Goal: Task Accomplishment & Management: Complete application form

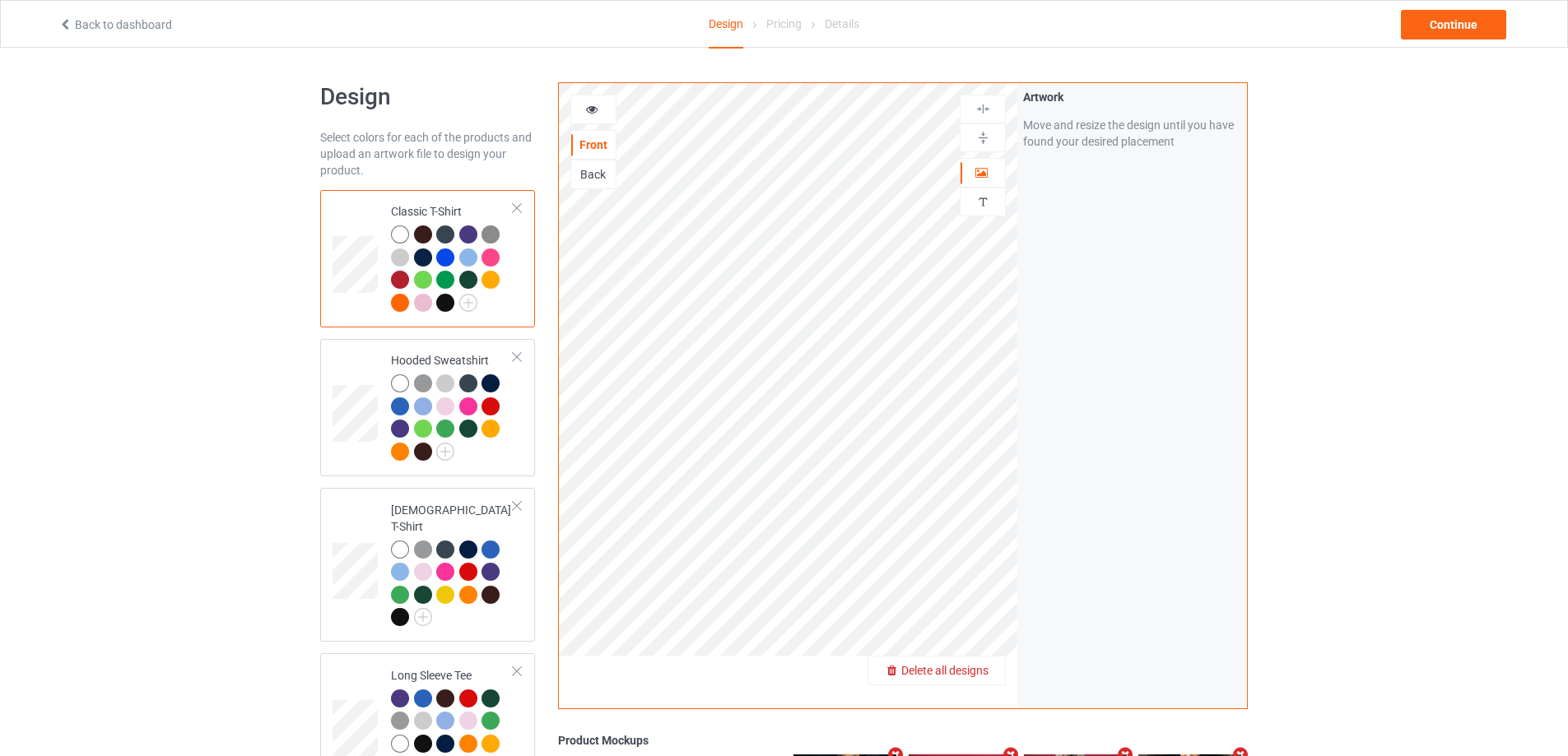
click at [978, 674] on span "Delete all designs" at bounding box center [945, 671] width 87 height 13
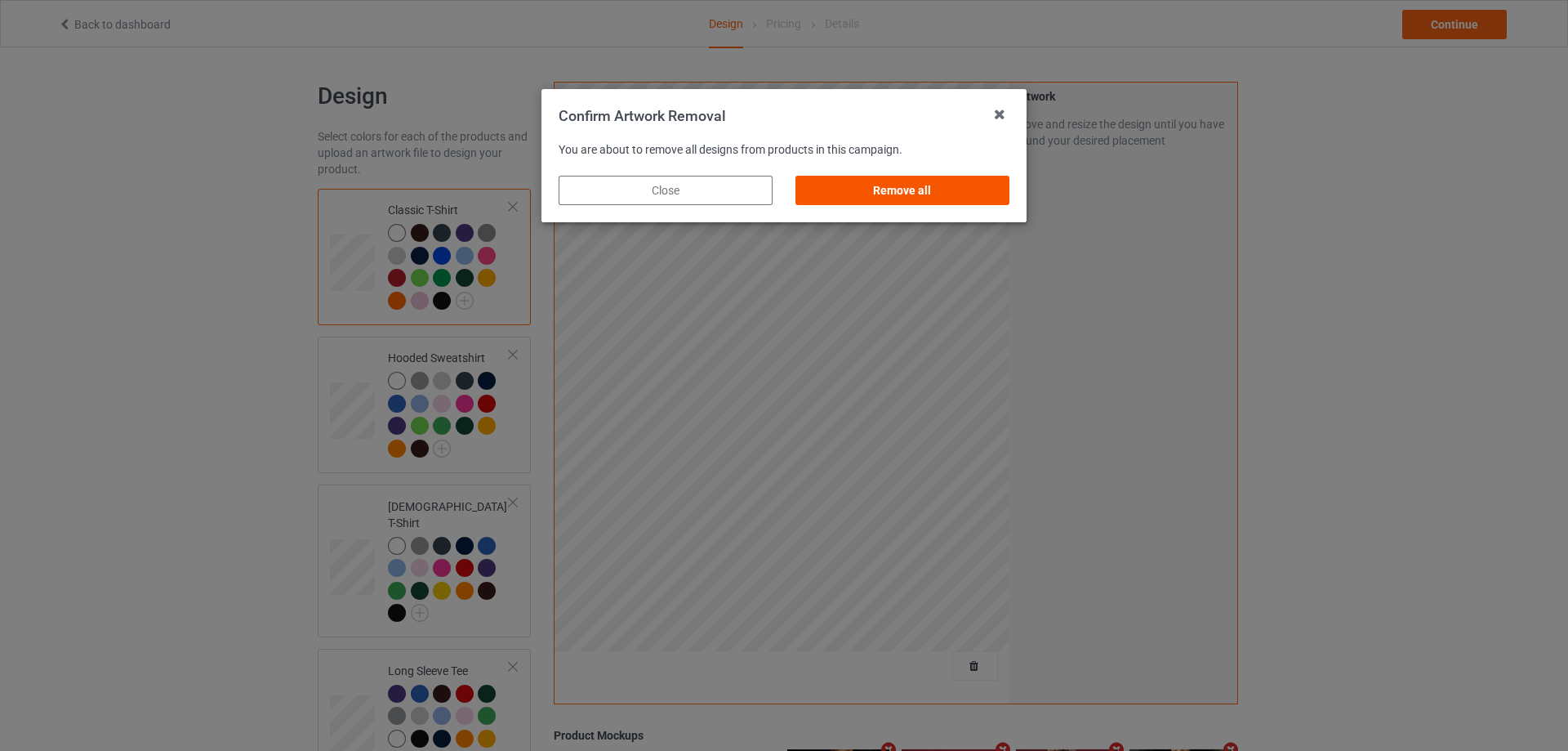
click at [935, 190] on div "Remove all" at bounding box center [902, 190] width 214 height 29
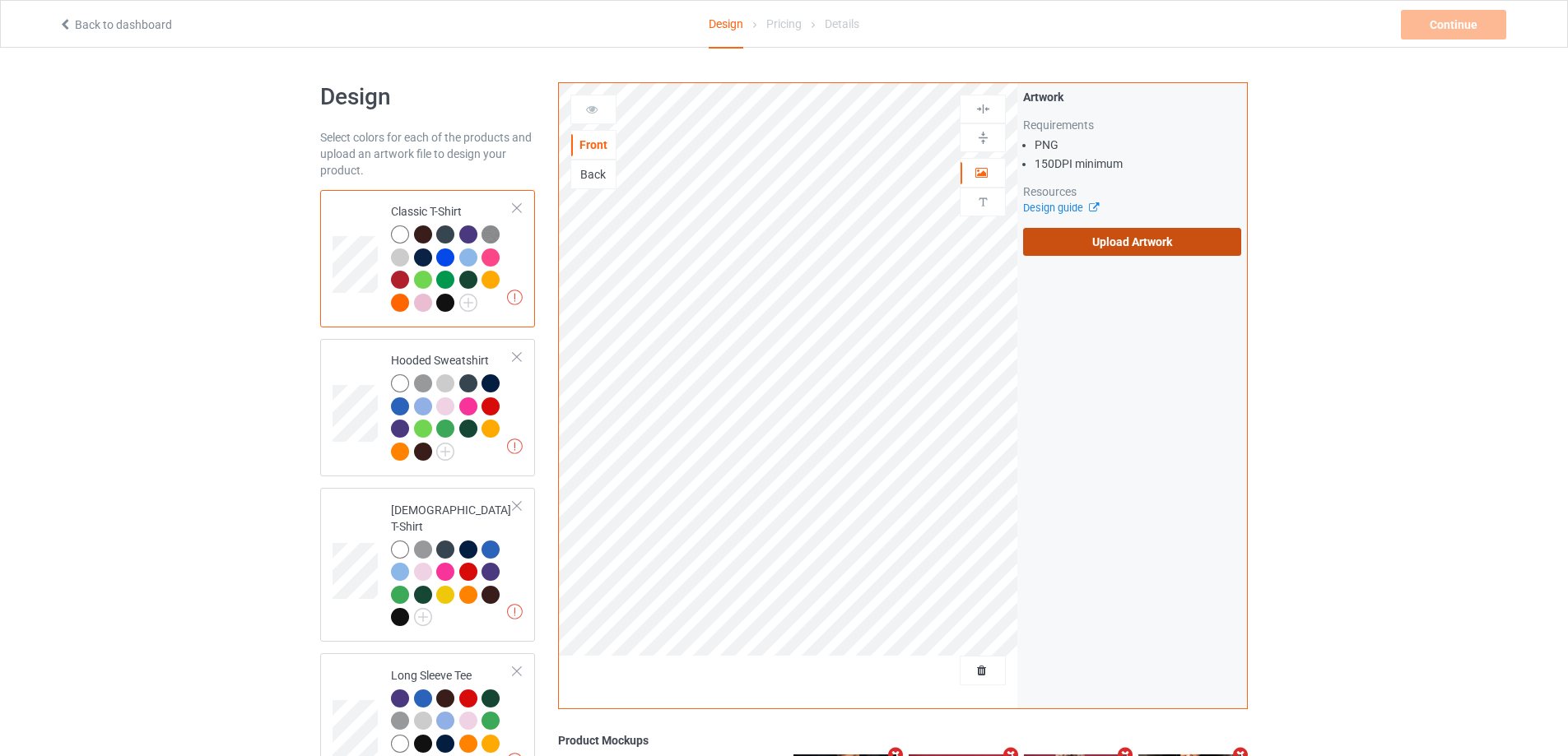
click at [1091, 244] on label "Upload Artwork" at bounding box center [1132, 241] width 218 height 28
click at [0, 0] on input "Upload Artwork" at bounding box center [0, 0] width 0 height 0
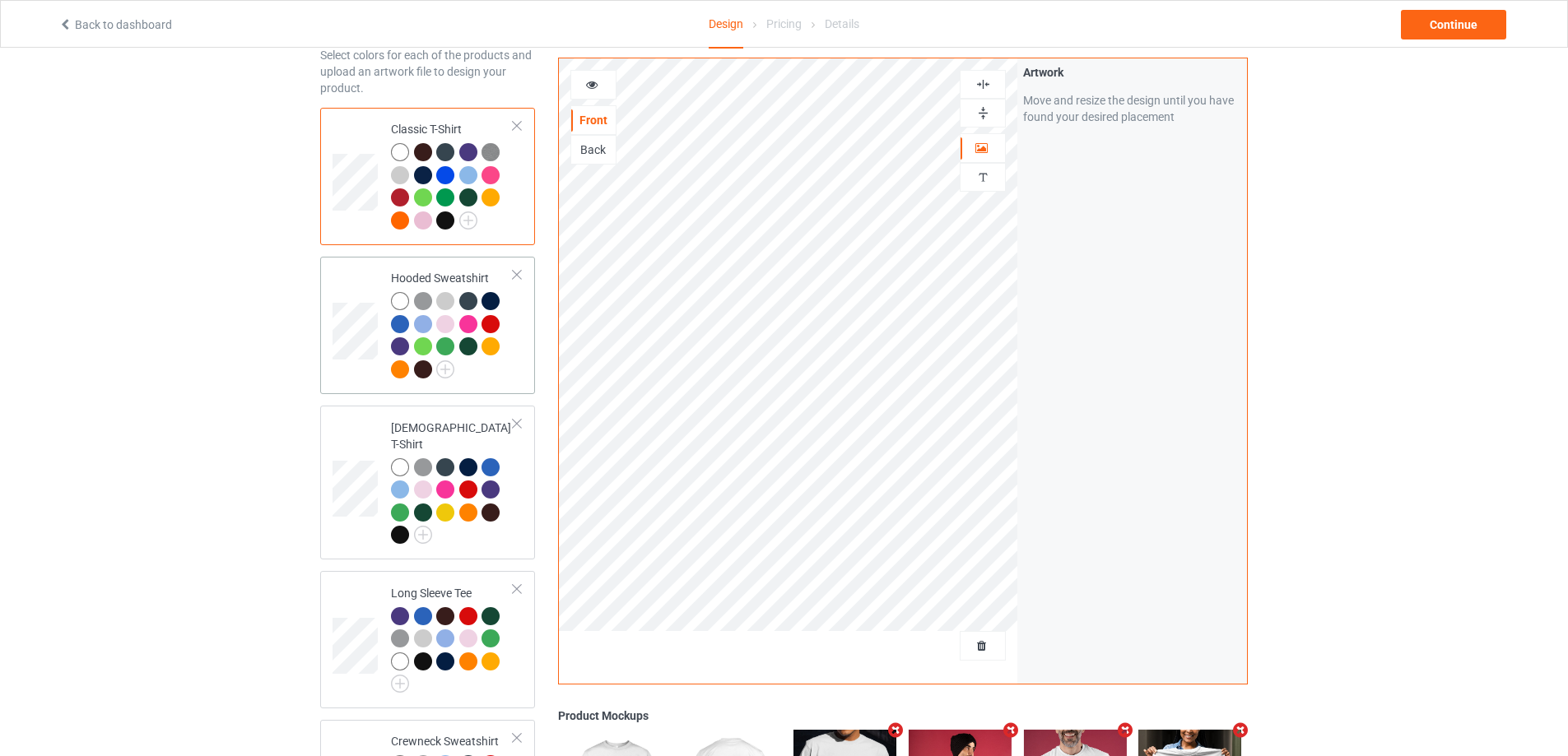
scroll to position [411, 0]
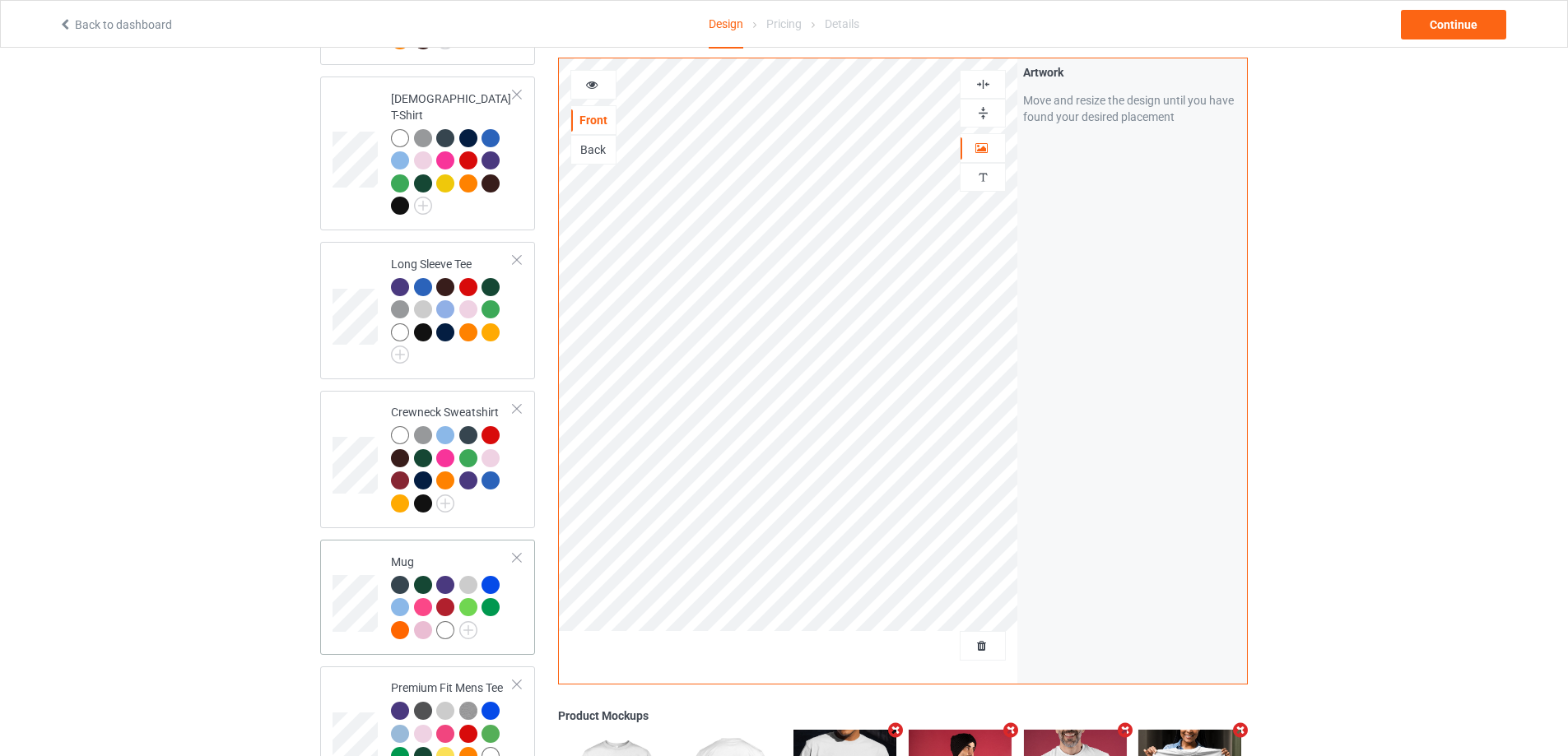
click at [508, 612] on div at bounding box center [452, 610] width 122 height 69
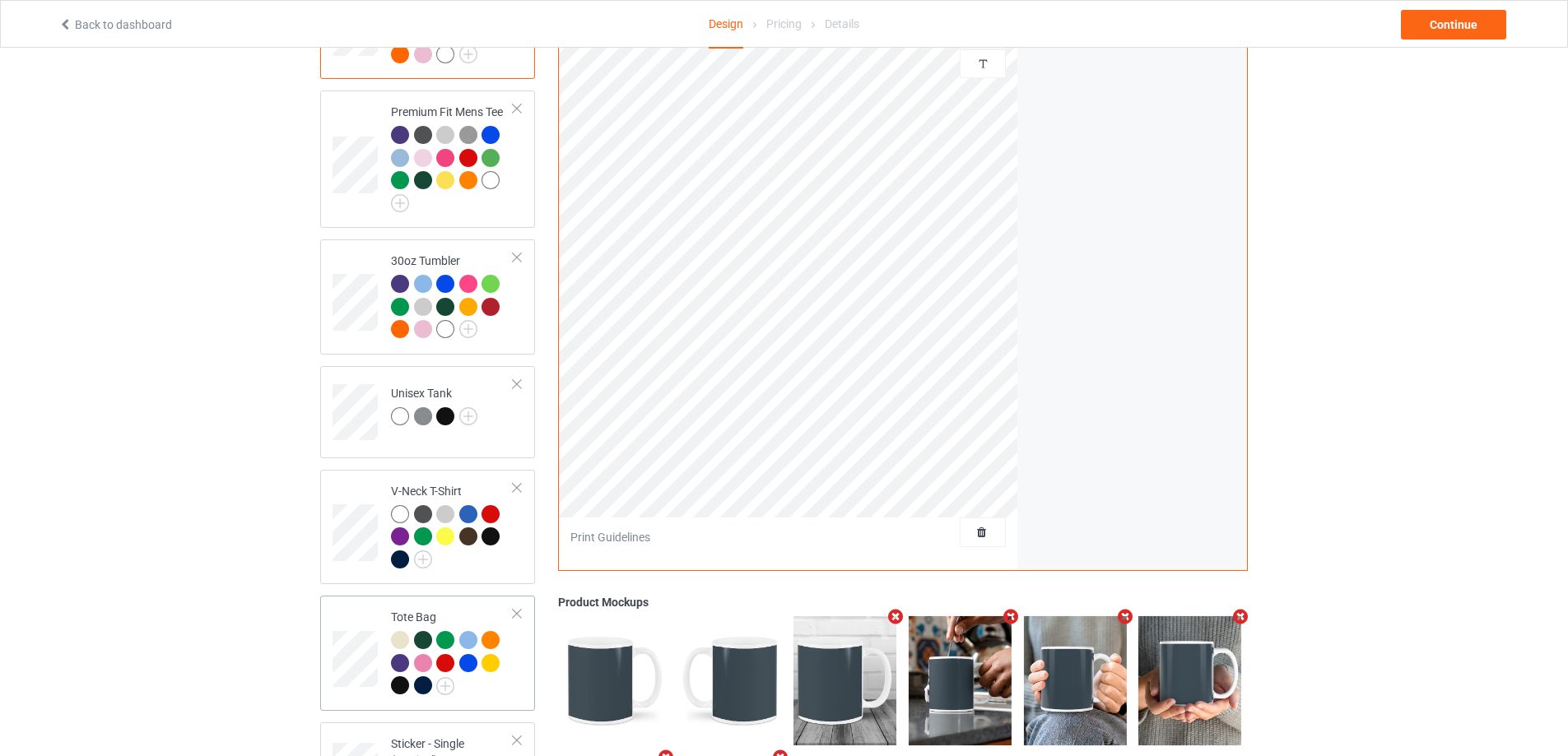
scroll to position [1069, 0]
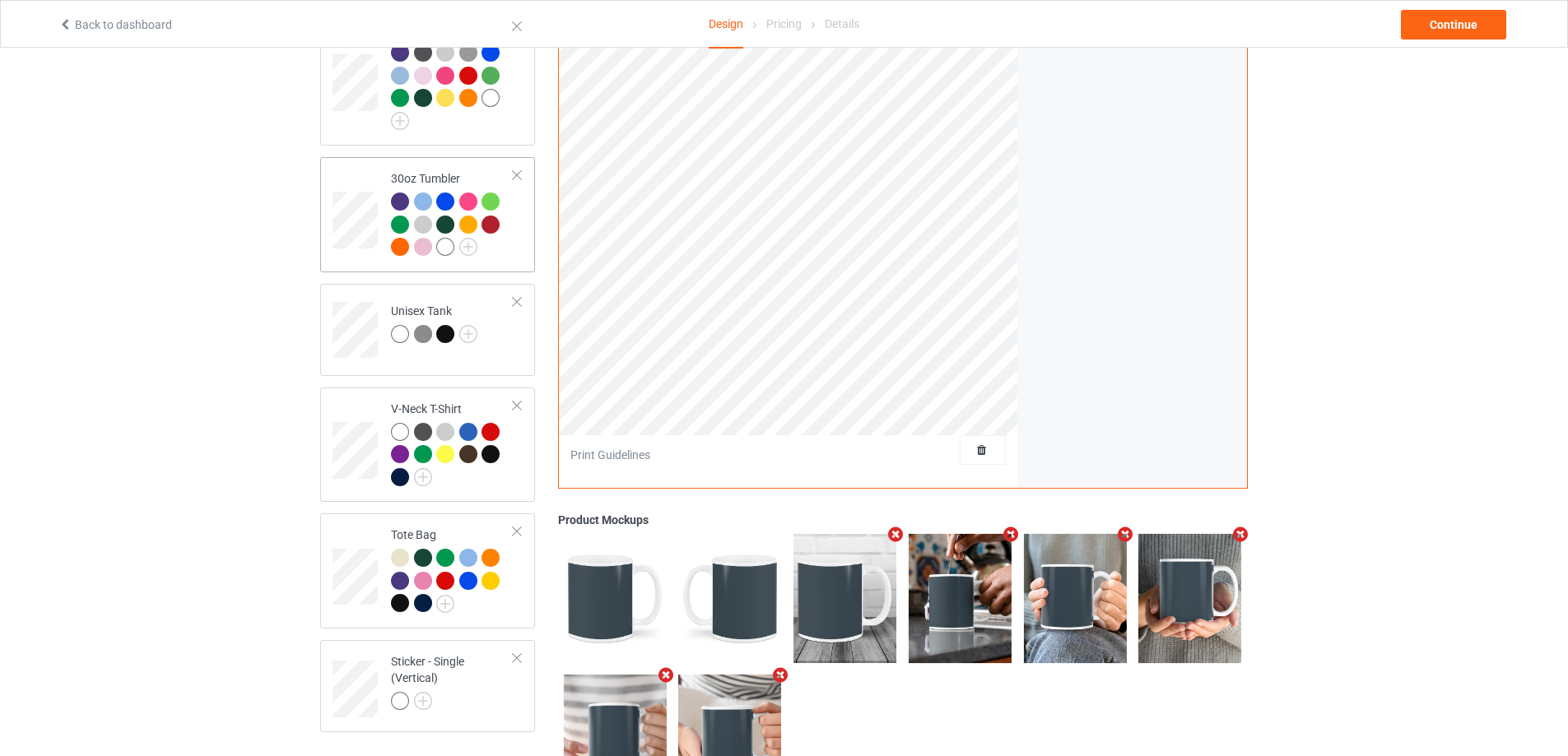
click at [509, 248] on div at bounding box center [452, 227] width 122 height 69
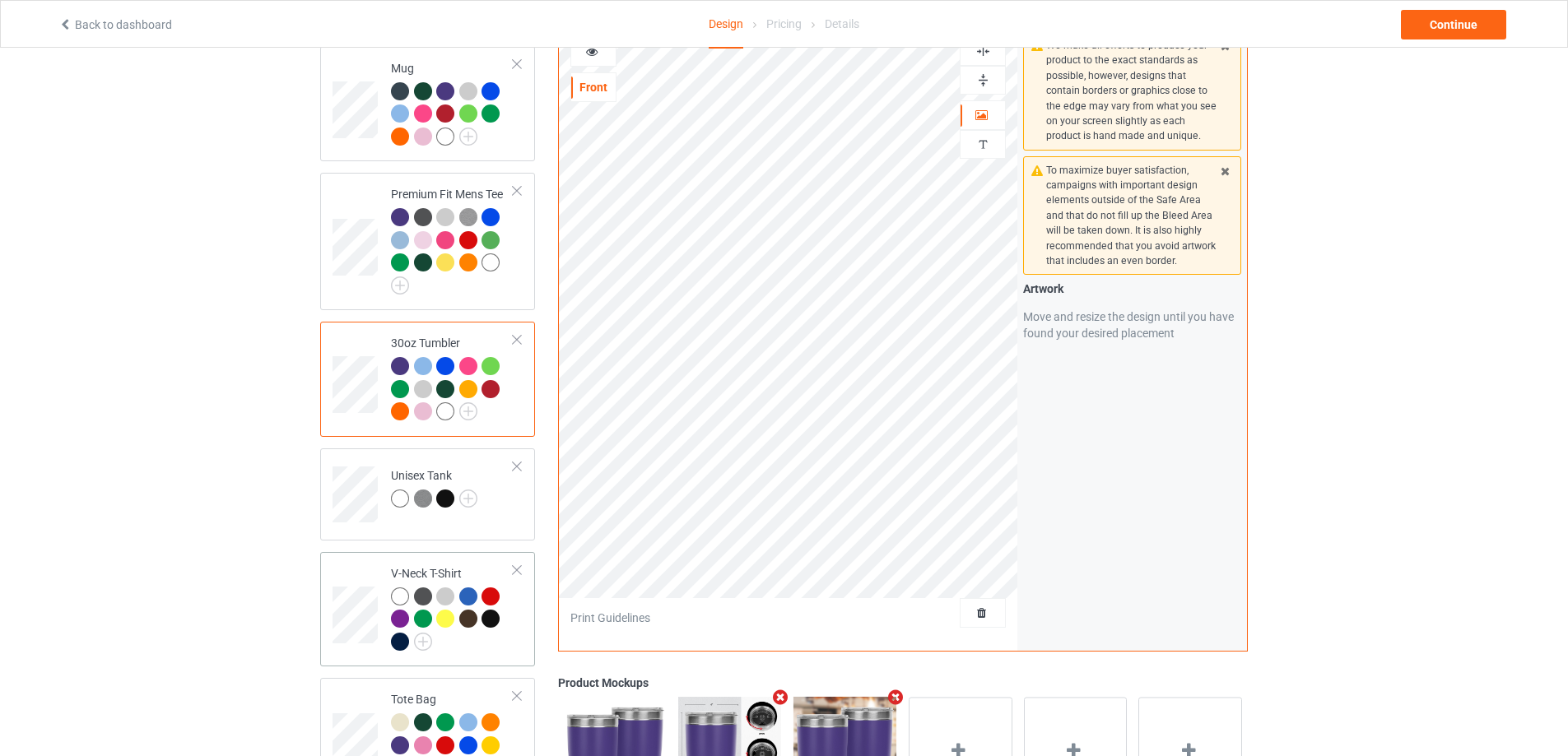
scroll to position [1149, 0]
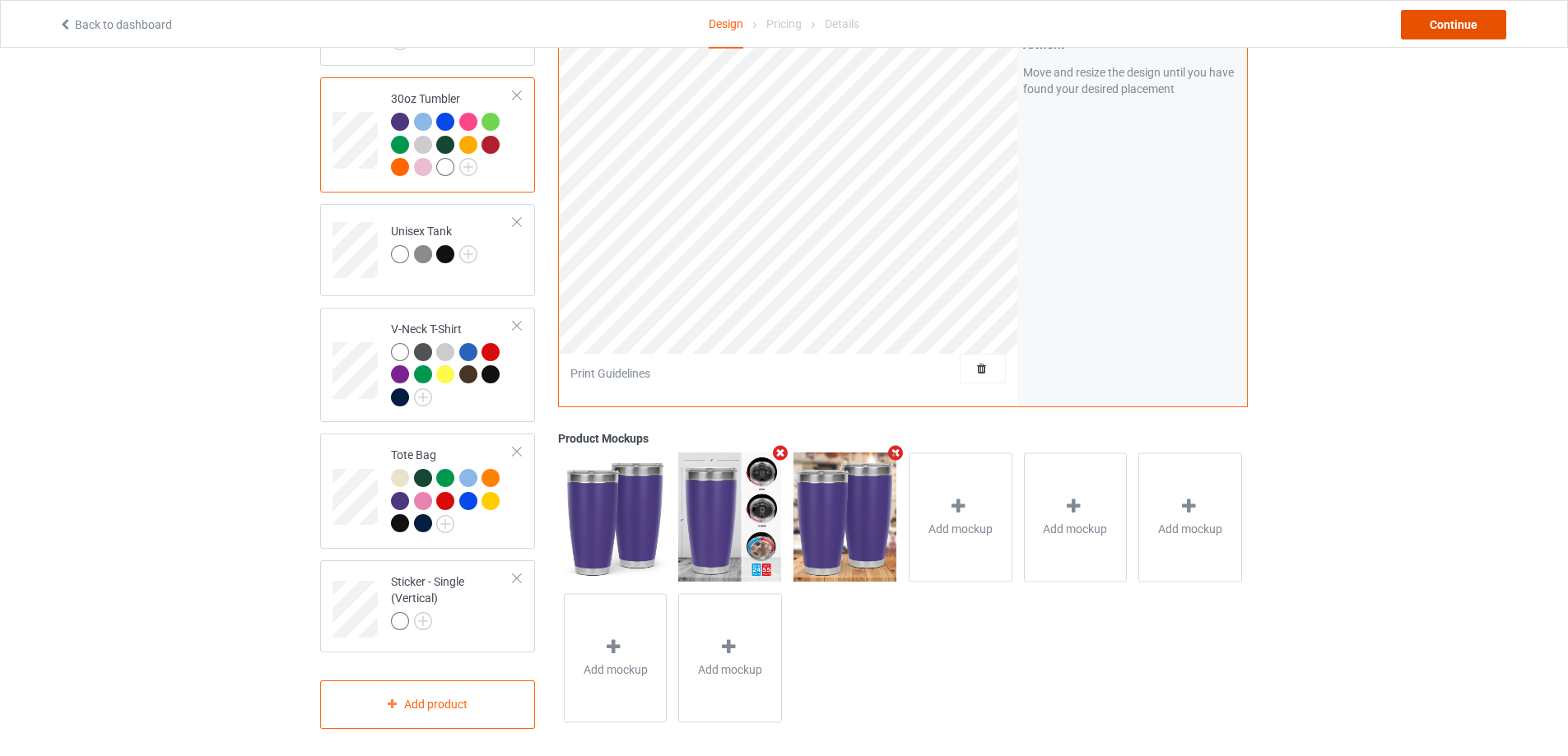
click at [1437, 32] on div "Continue" at bounding box center [1453, 24] width 106 height 29
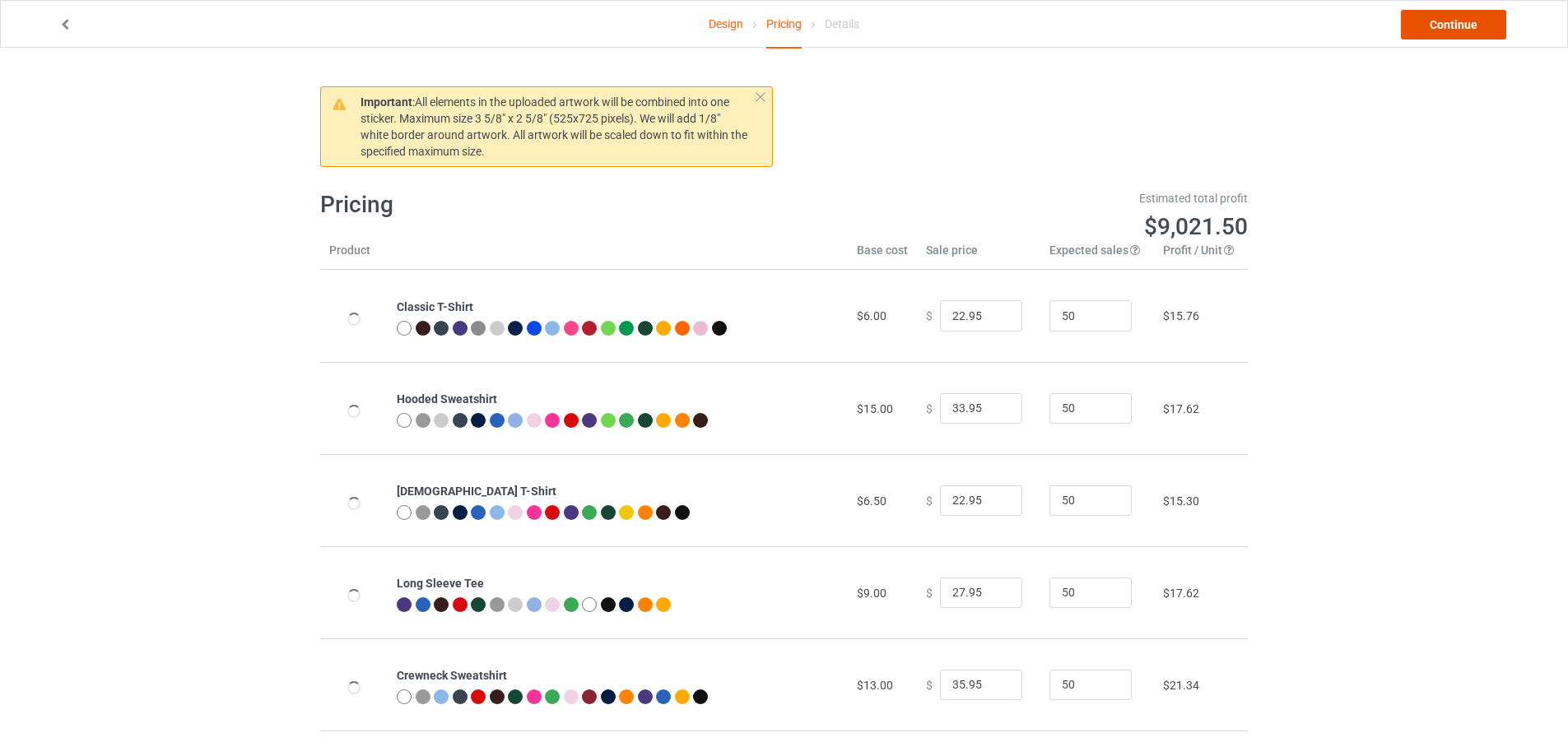
click at [1454, 13] on link "Continue" at bounding box center [1453, 24] width 106 height 29
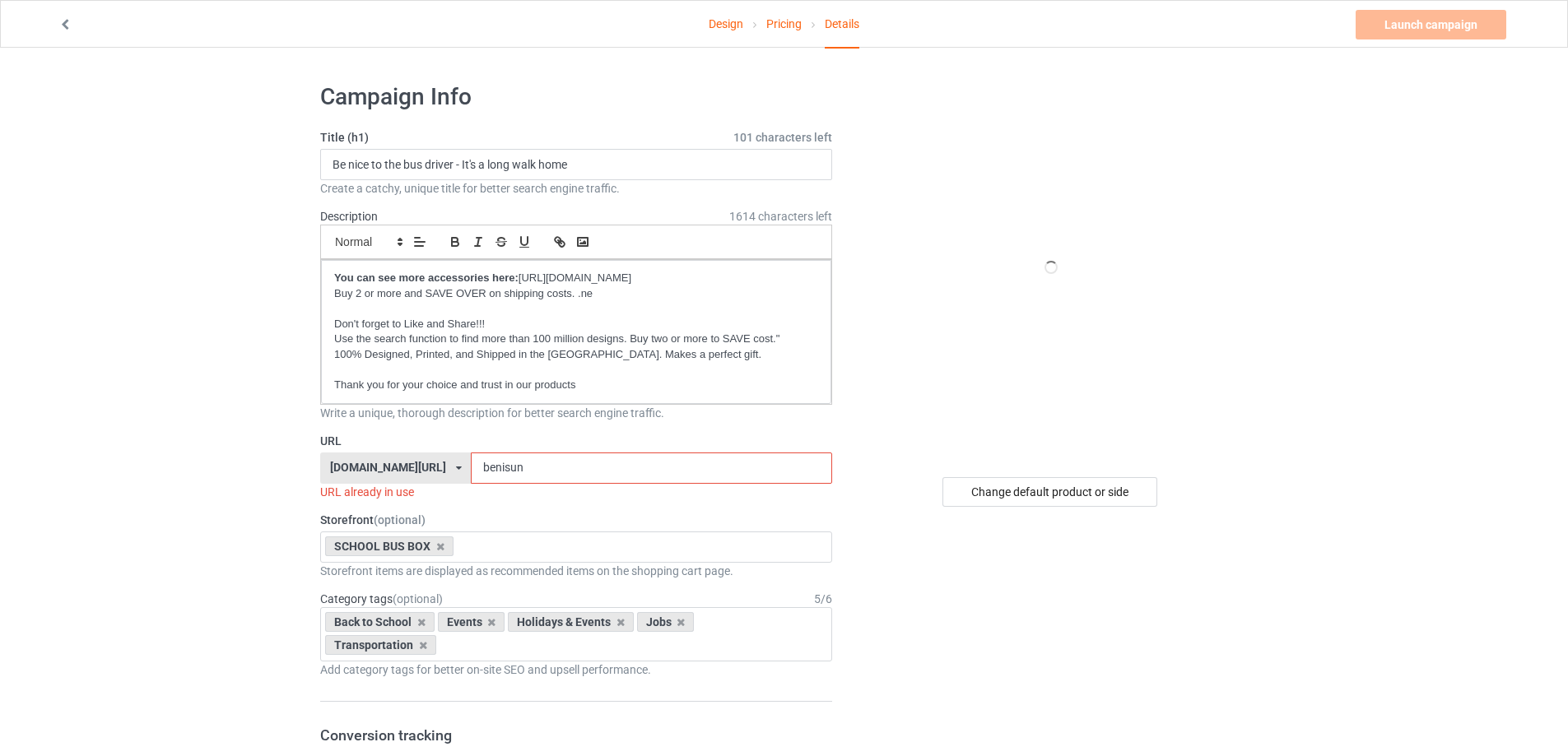
click at [517, 471] on input "benisun" at bounding box center [651, 467] width 360 height 31
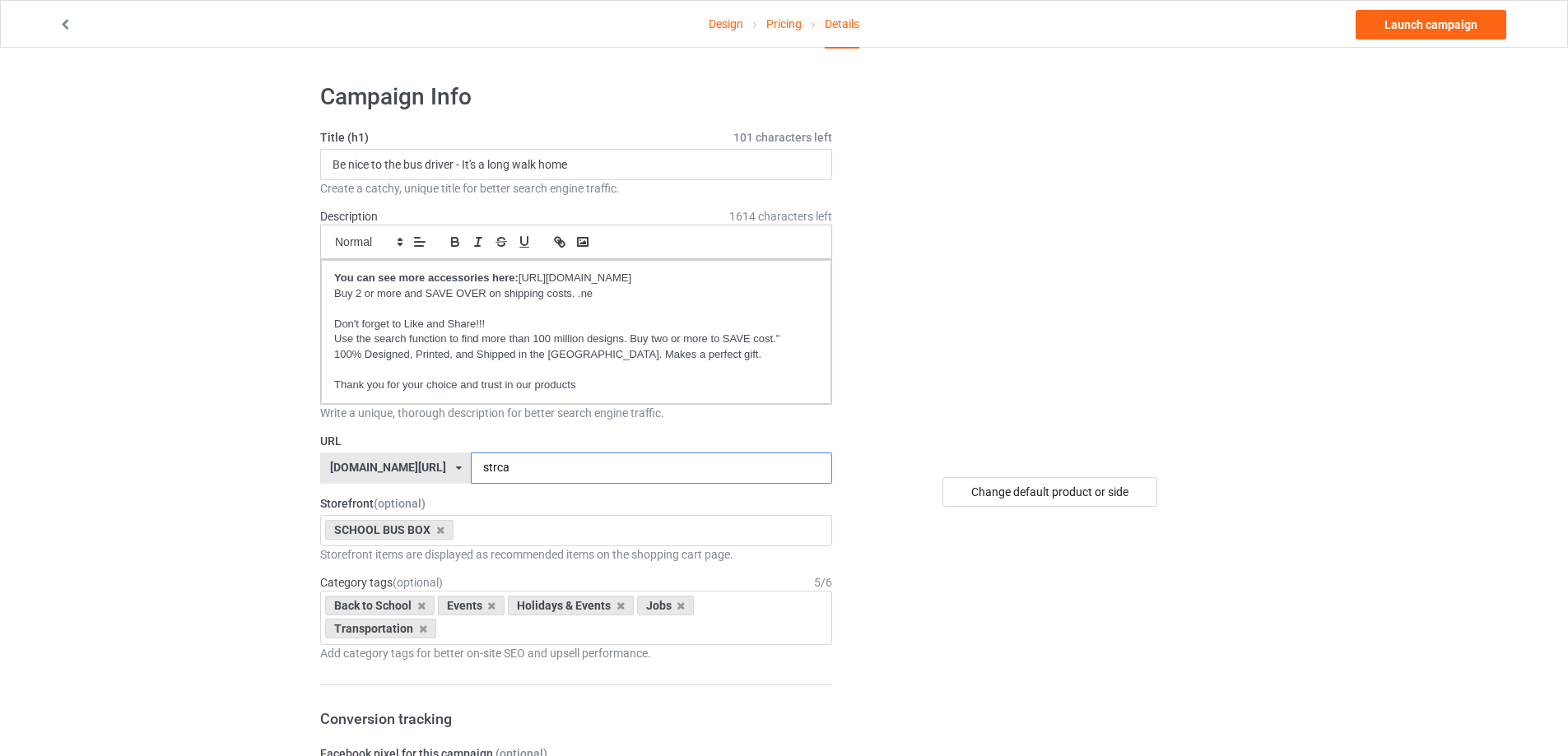
type input "strca"
click at [521, 162] on input "Be nice to the bus driver - It's a long walk home" at bounding box center [575, 164] width 512 height 31
paste input "Captain of the struggle bus"
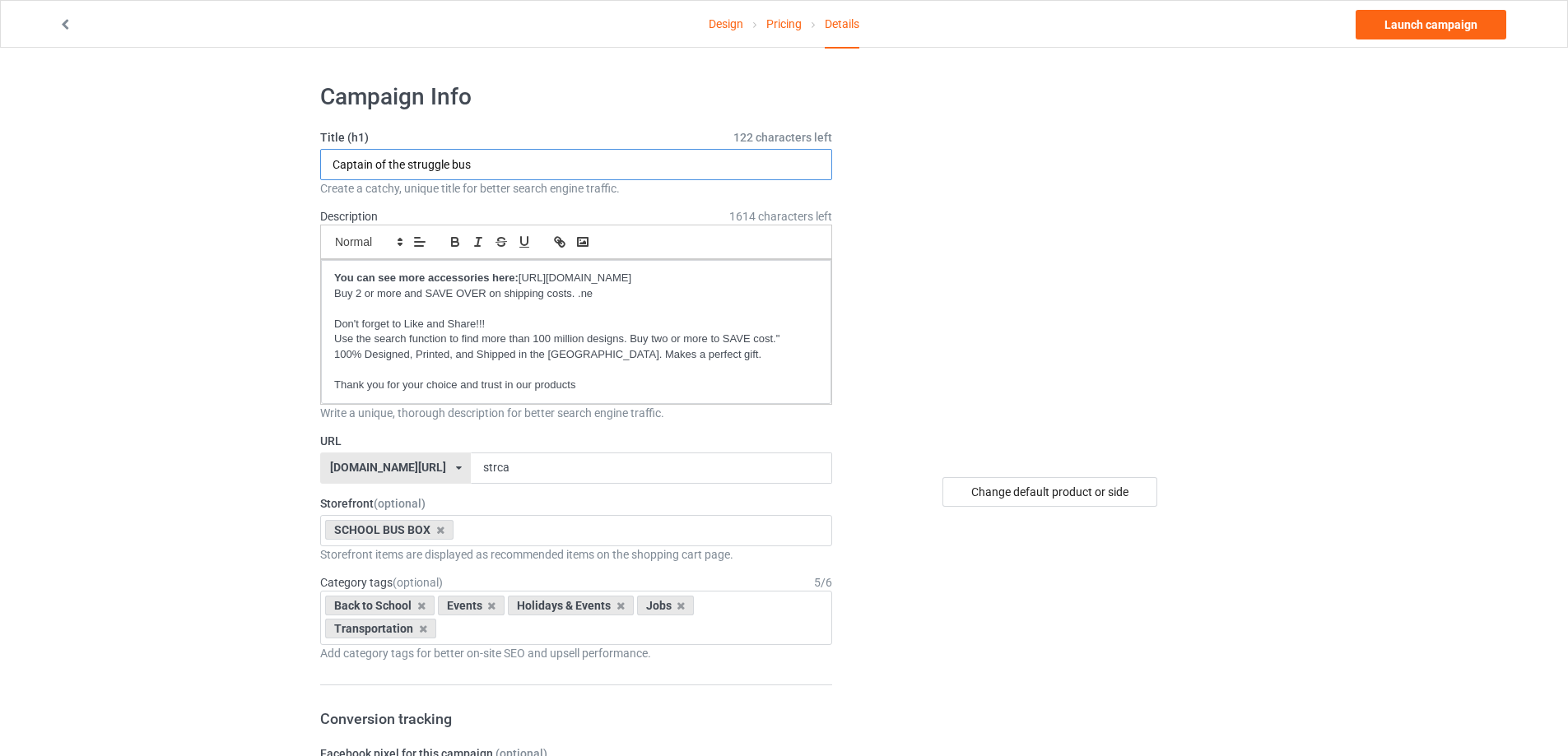
type input "Captain of the struggle bus"
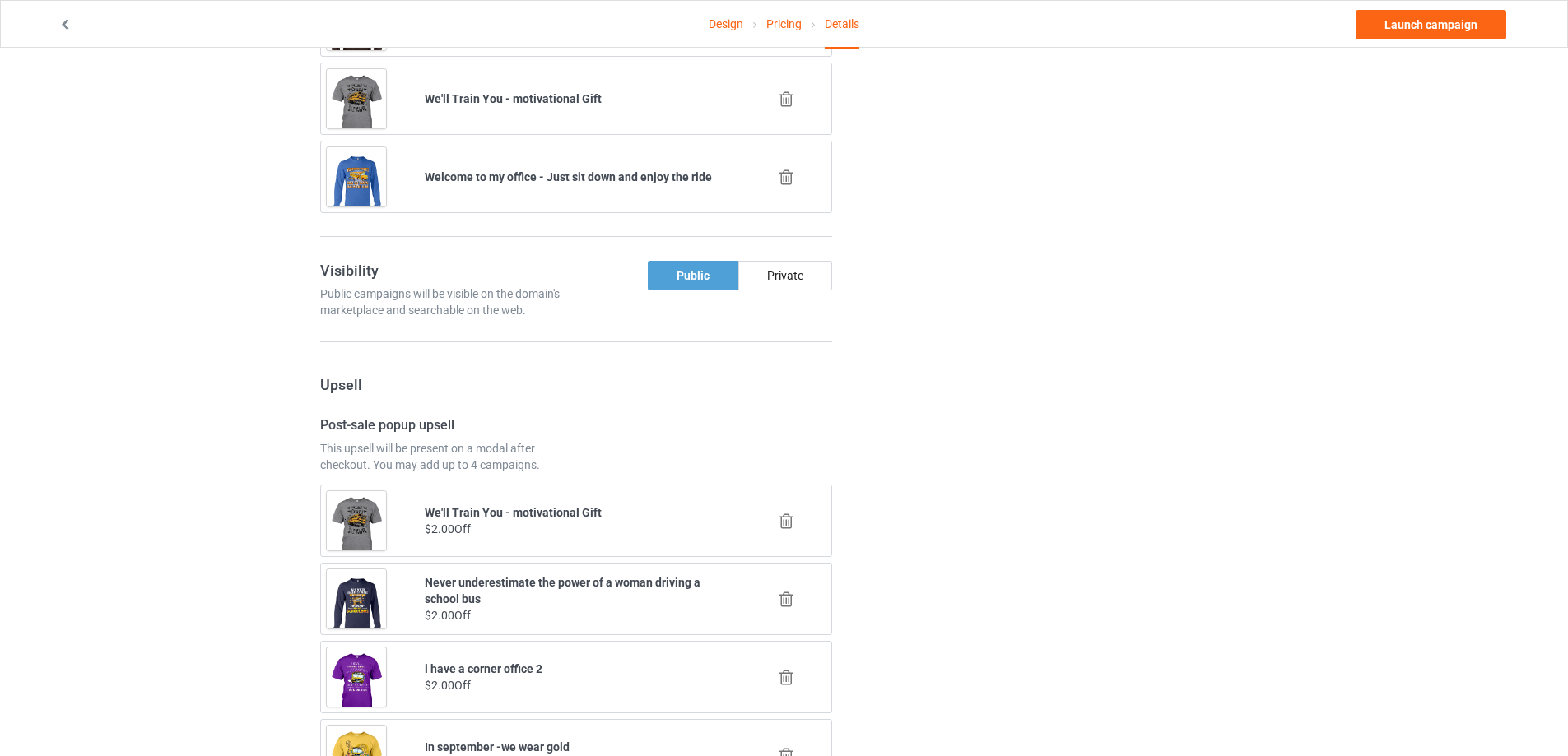
scroll to position [1563, 0]
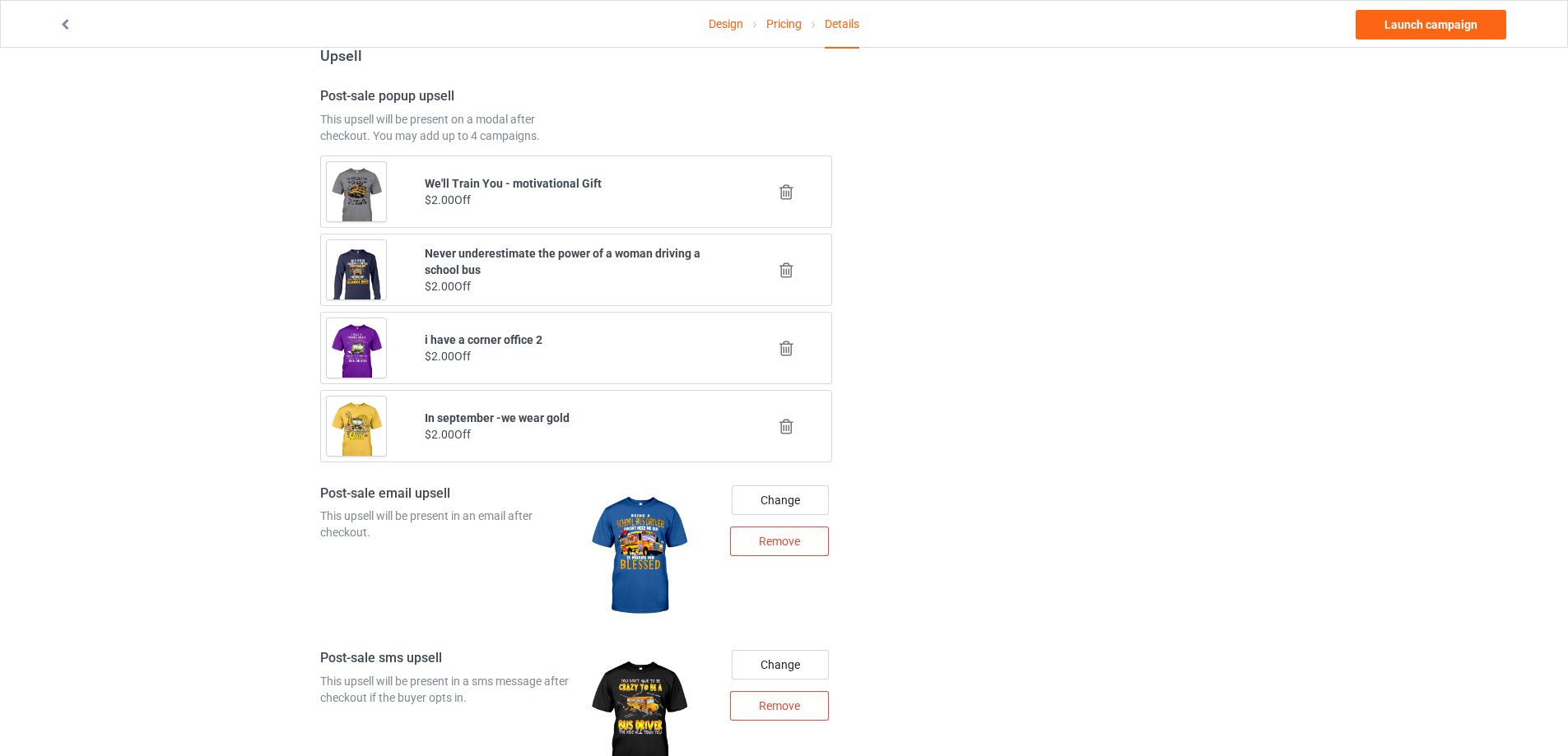
click at [788, 418] on icon at bounding box center [786, 426] width 21 height 18
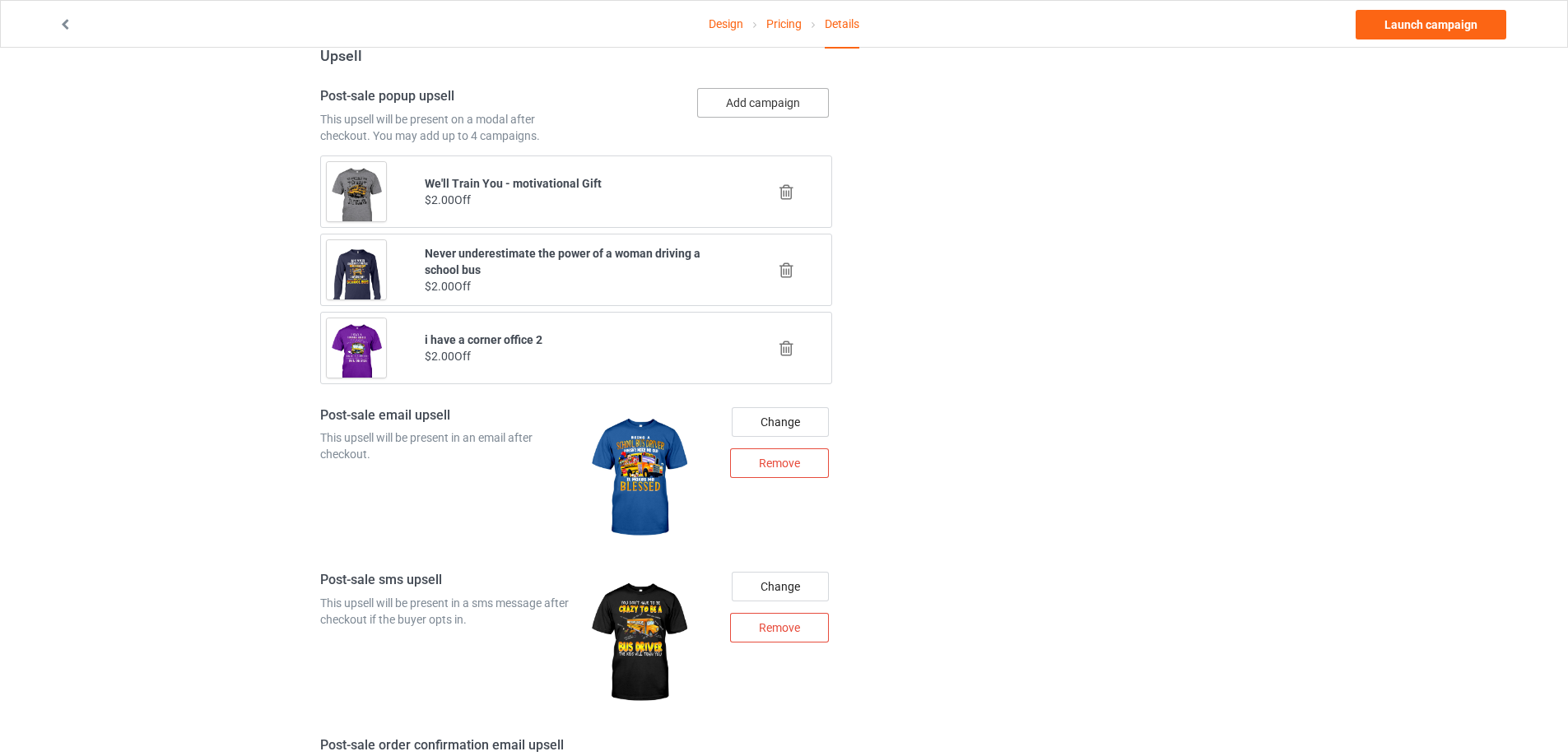
click at [779, 104] on button "Add campaign" at bounding box center [762, 102] width 132 height 29
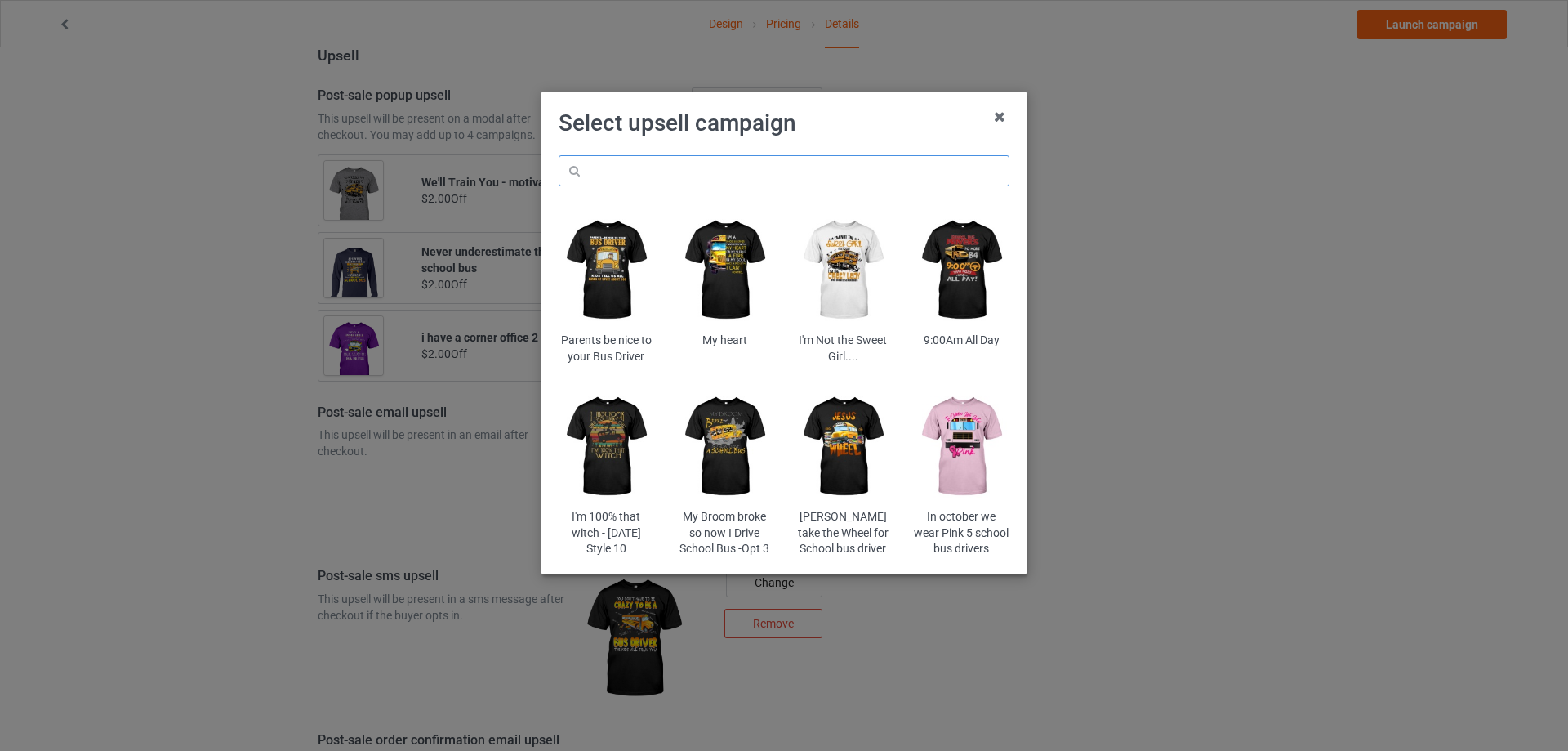
click at [722, 170] on input "text" at bounding box center [784, 170] width 451 height 31
type input "paid"
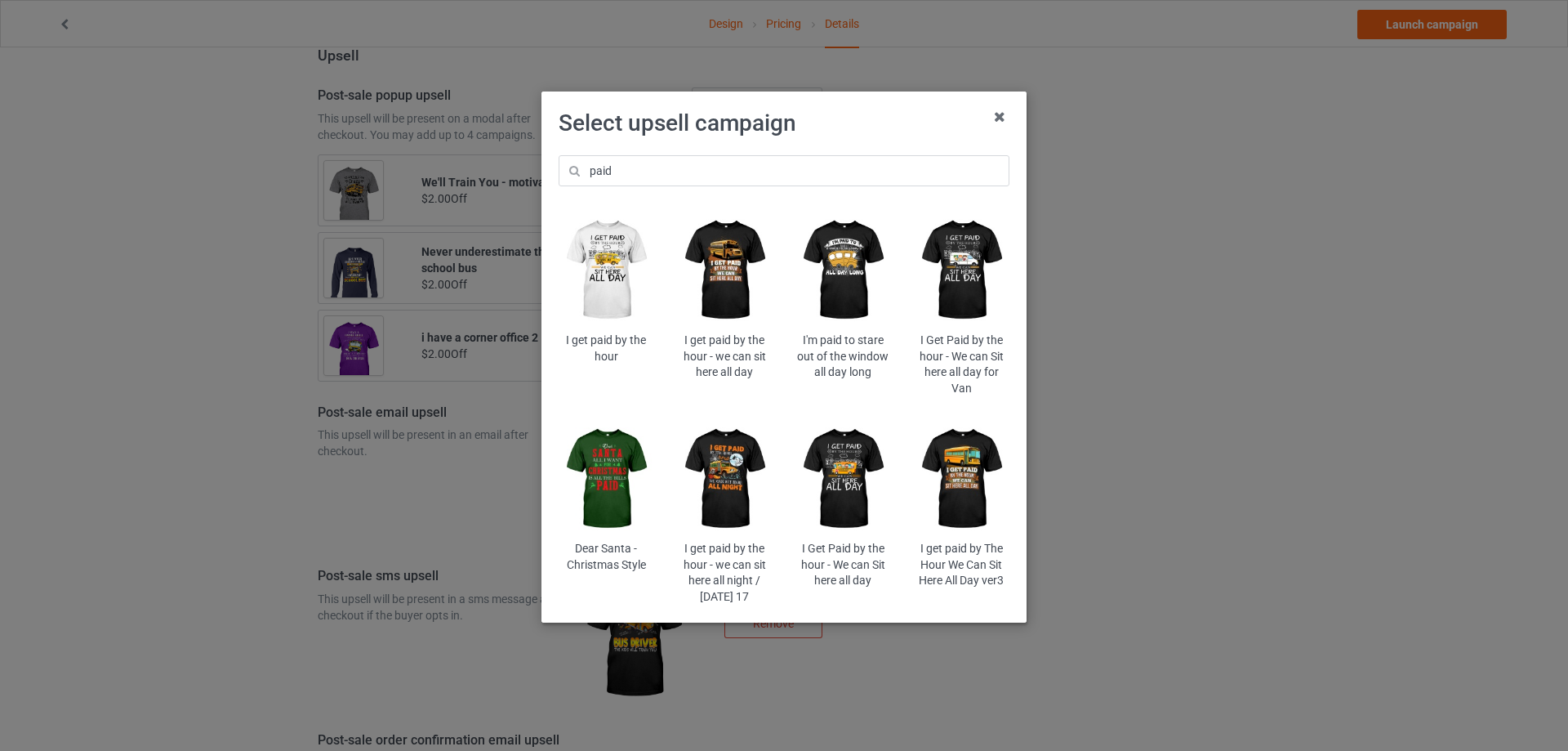
click at [834, 442] on img at bounding box center [843, 478] width 96 height 119
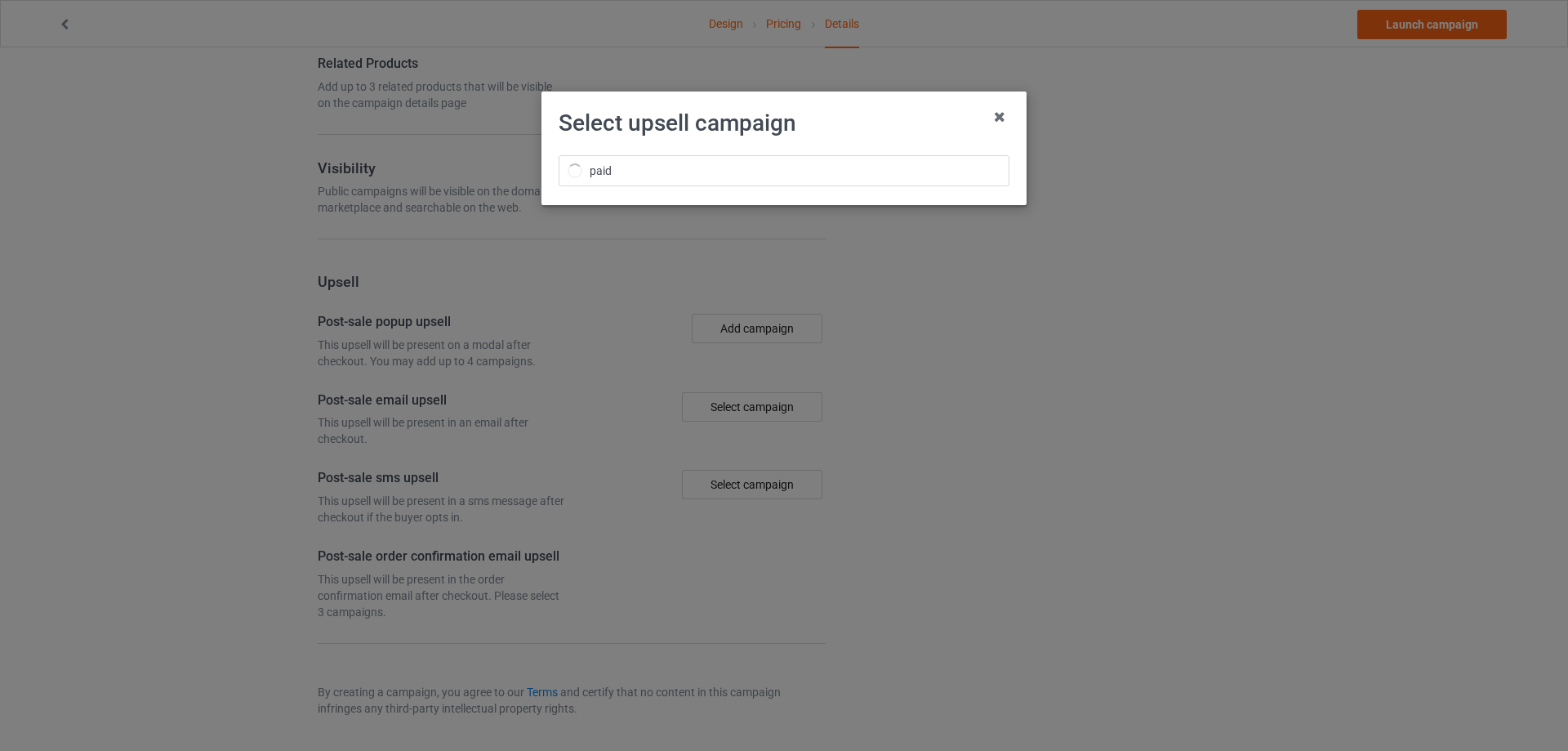
scroll to position [1553, 0]
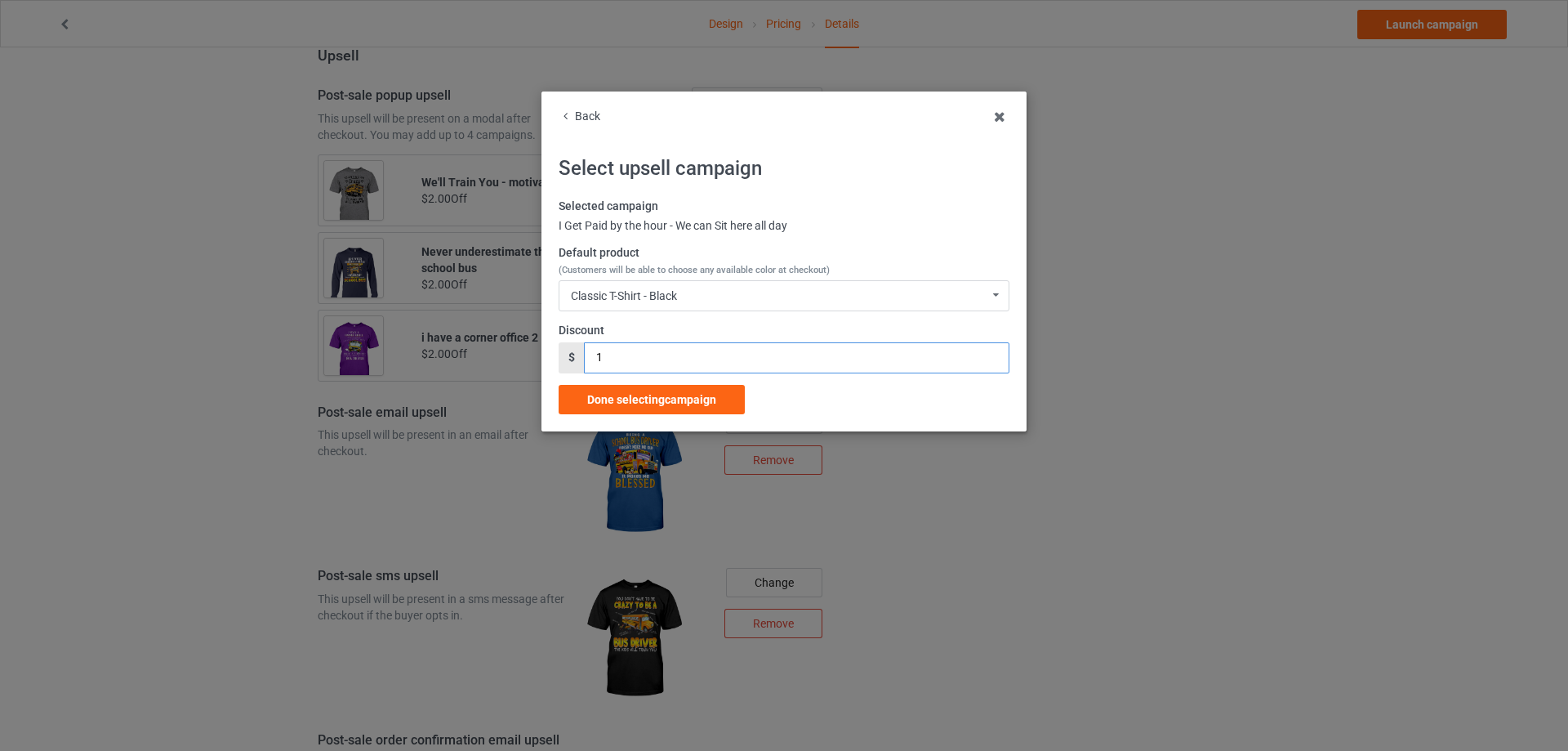
drag, startPoint x: 605, startPoint y: 347, endPoint x: 587, endPoint y: 361, distance: 22.8
click at [586, 354] on input "1" at bounding box center [796, 358] width 425 height 31
type input "2"
click at [624, 386] on div "Done selecting campaign" at bounding box center [652, 399] width 186 height 29
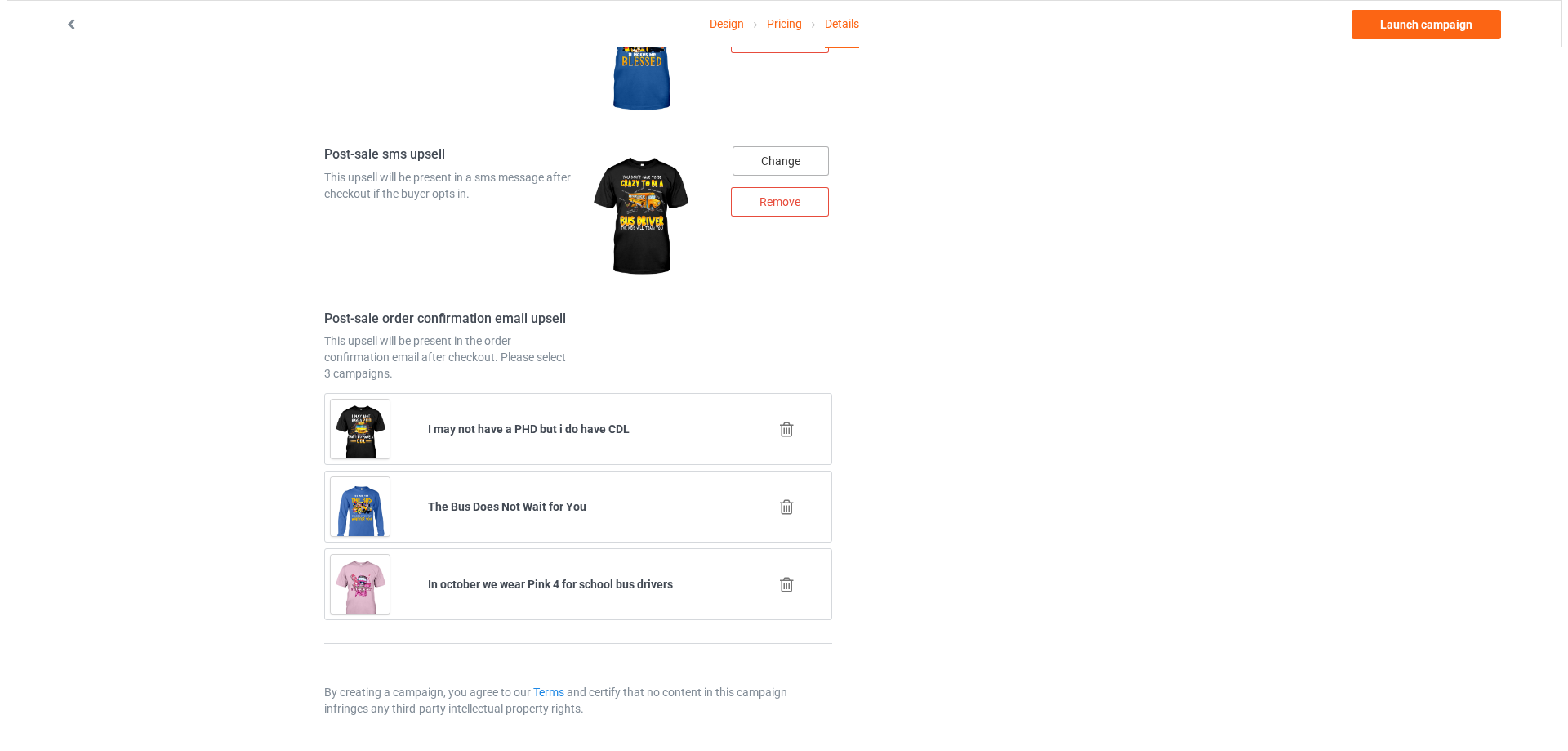
scroll to position [1888, 0]
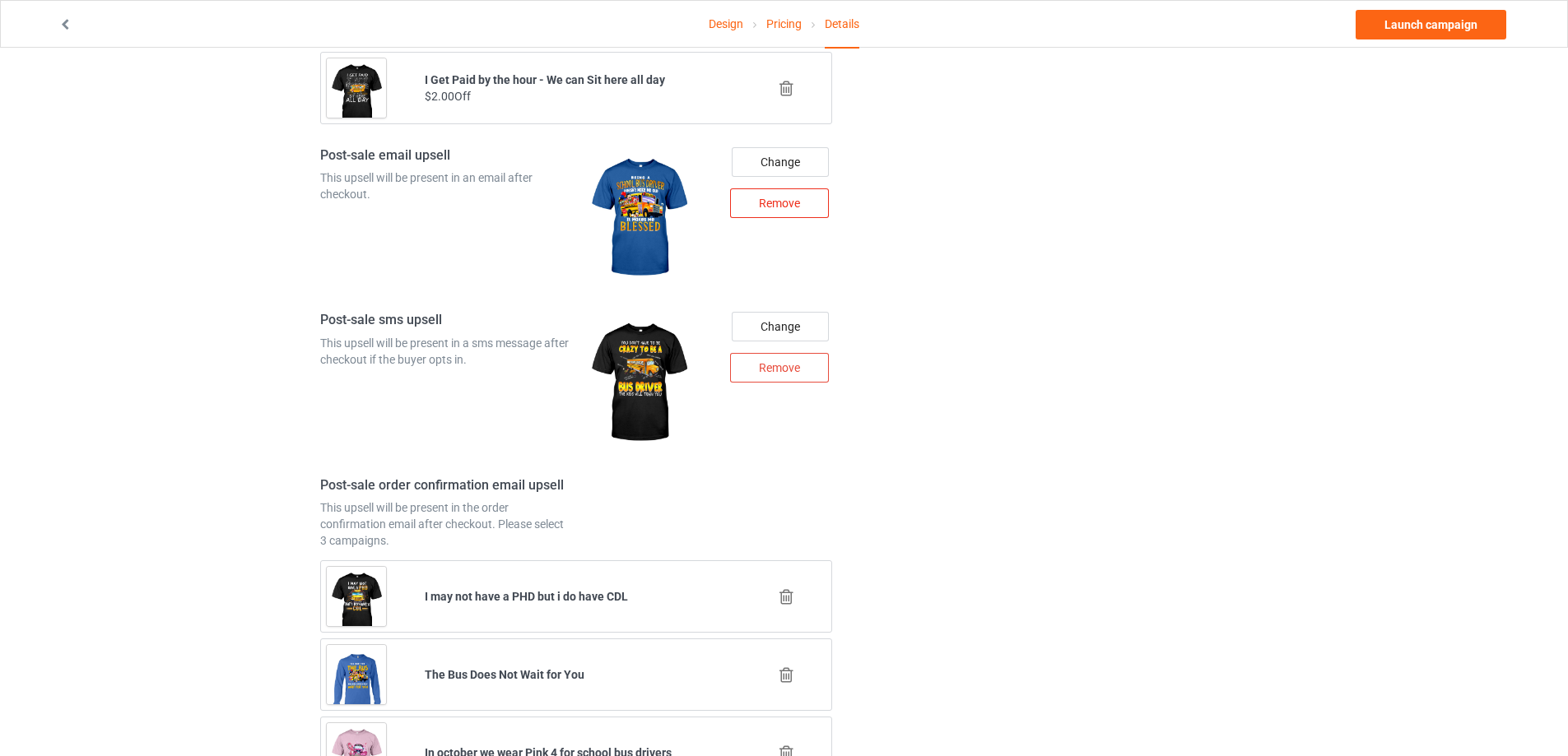
click at [790, 199] on div "Remove" at bounding box center [779, 203] width 99 height 29
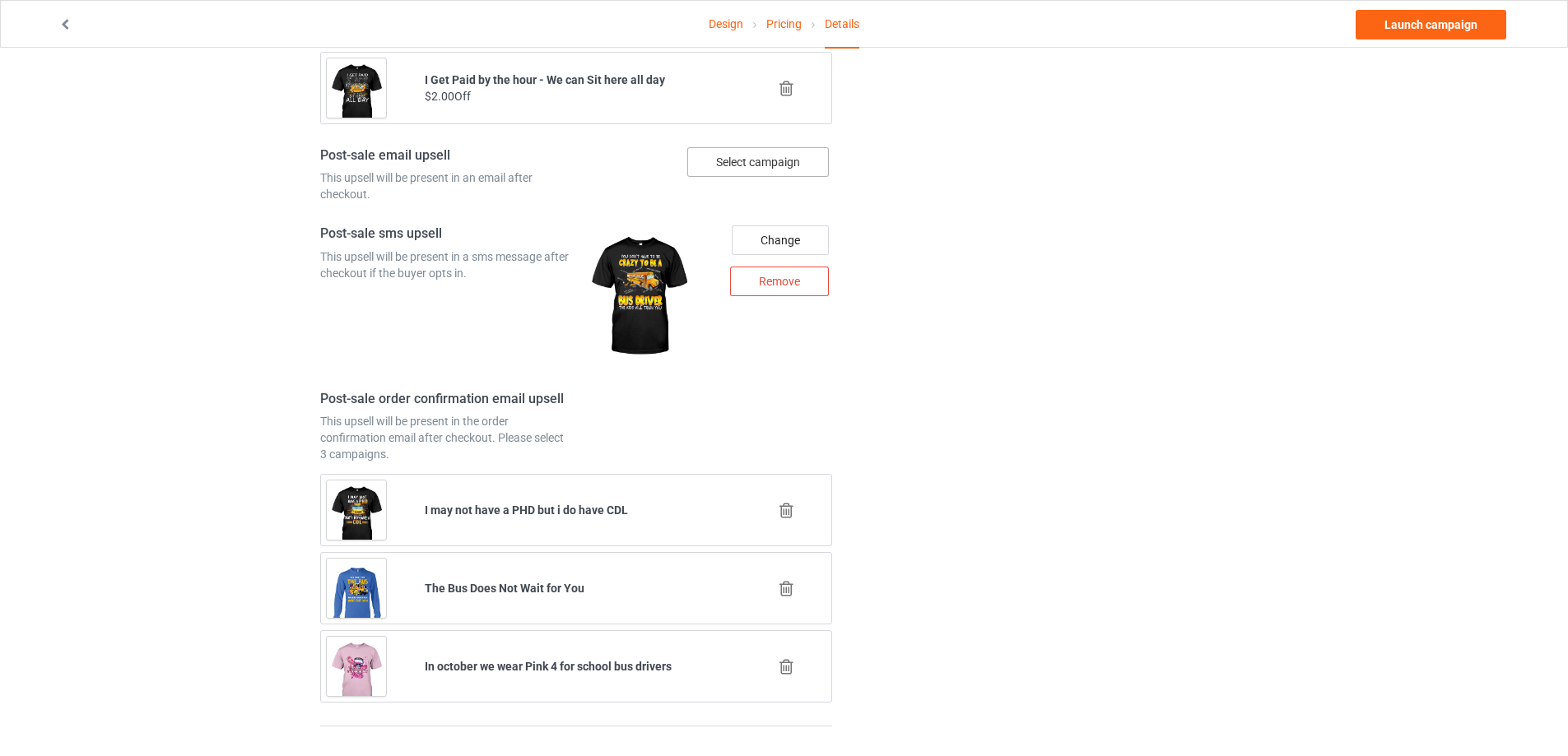
click at [783, 164] on div "Select campaign" at bounding box center [757, 162] width 142 height 29
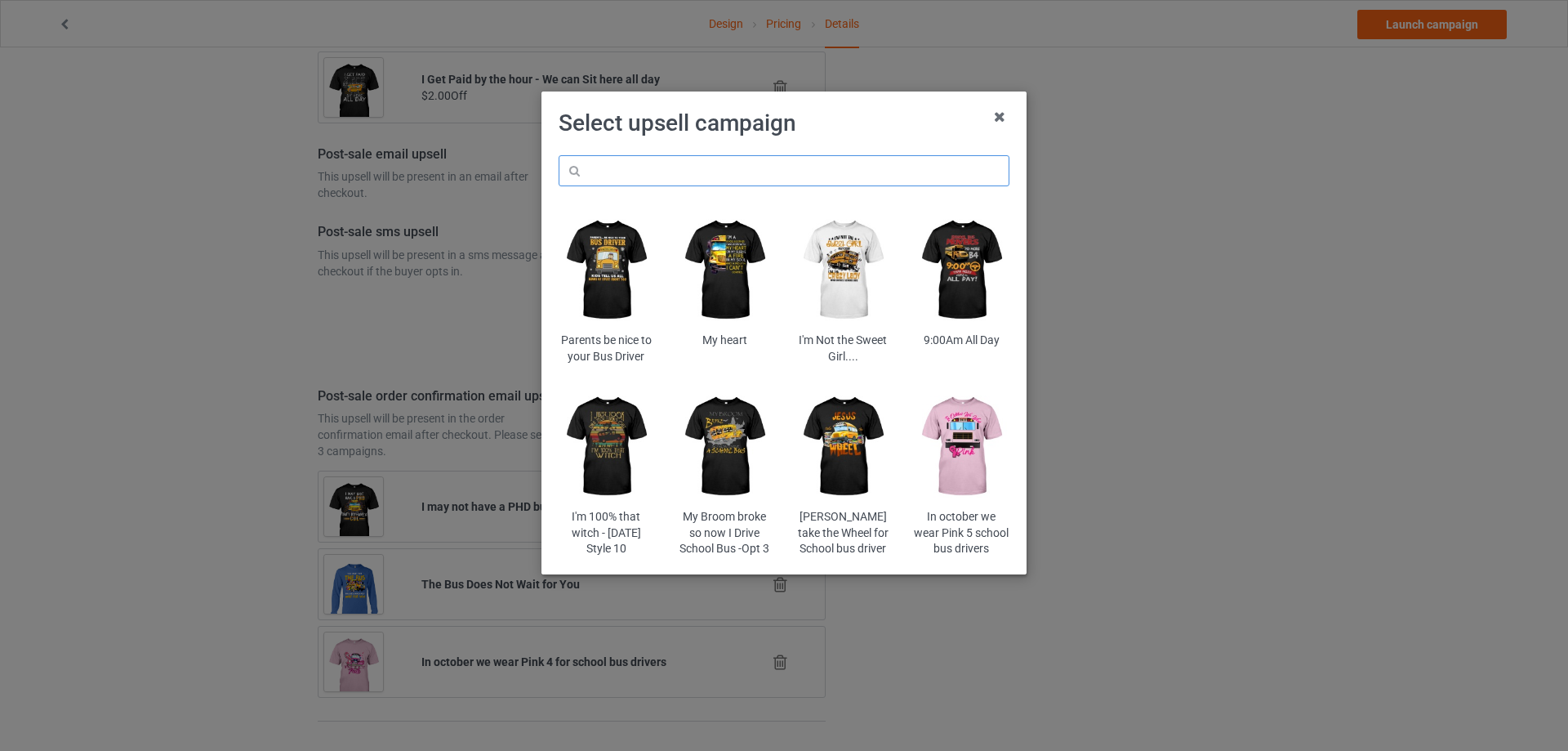
click at [755, 177] on input "text" at bounding box center [784, 170] width 451 height 31
type input "big"
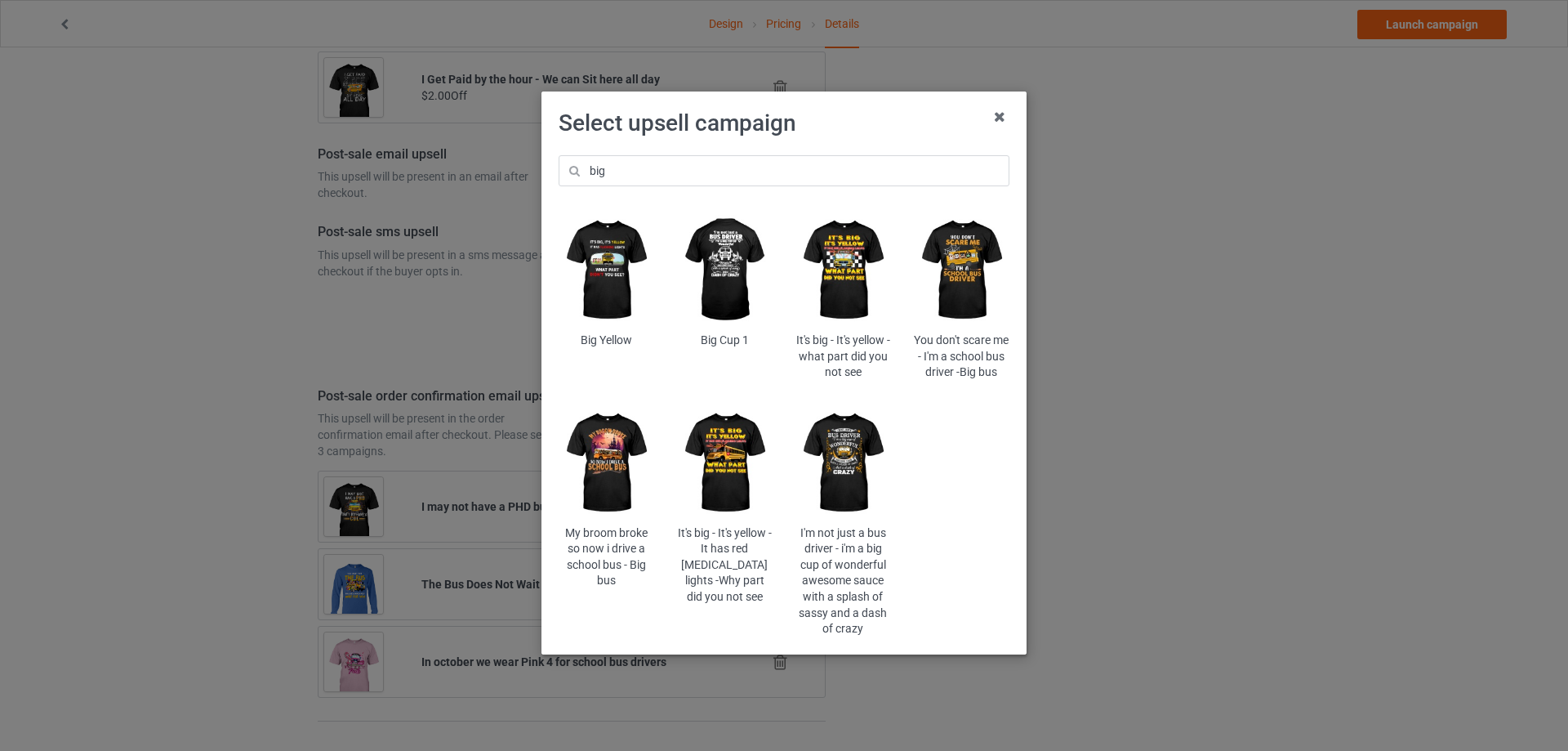
click at [859, 291] on img at bounding box center [843, 269] width 96 height 119
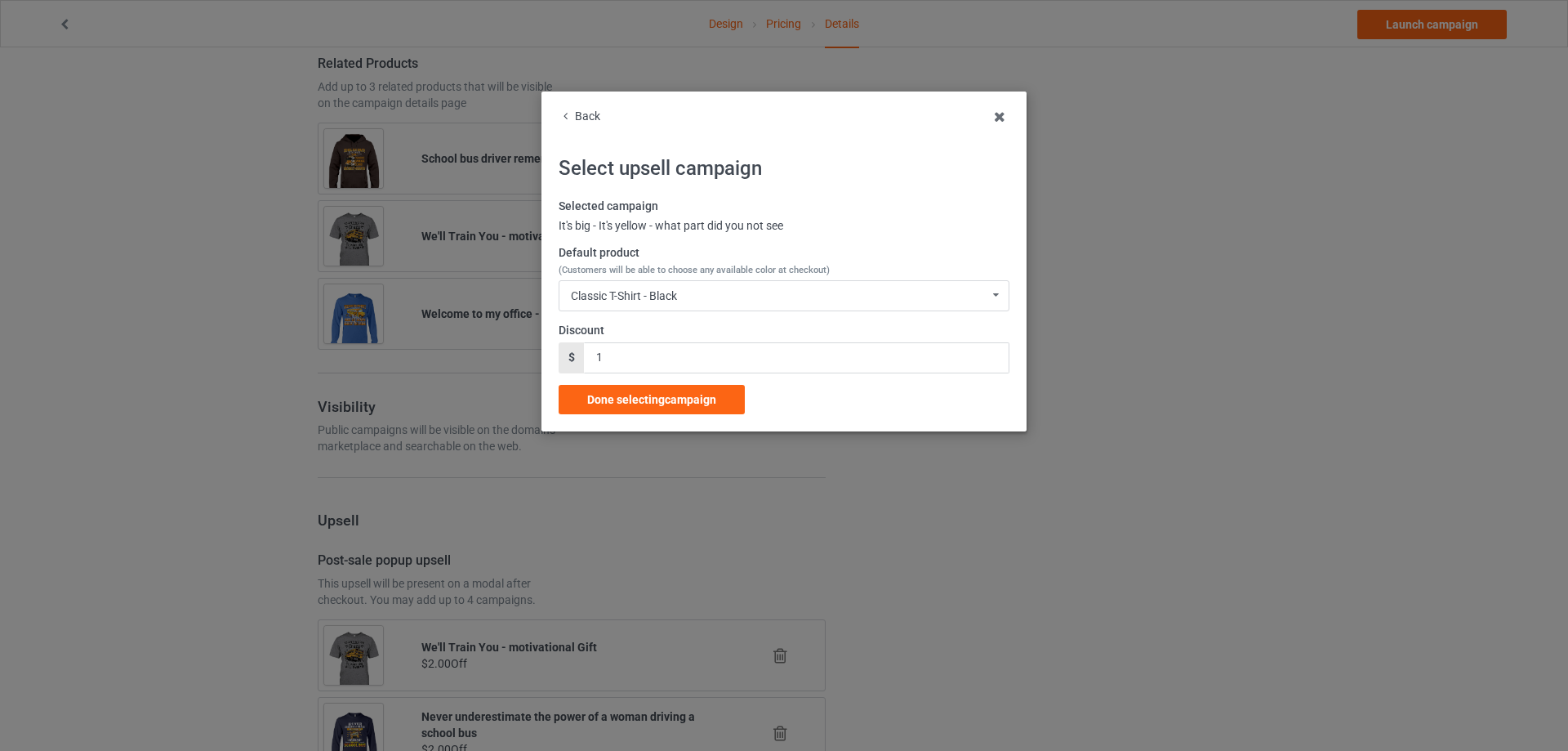
scroll to position [1888, 0]
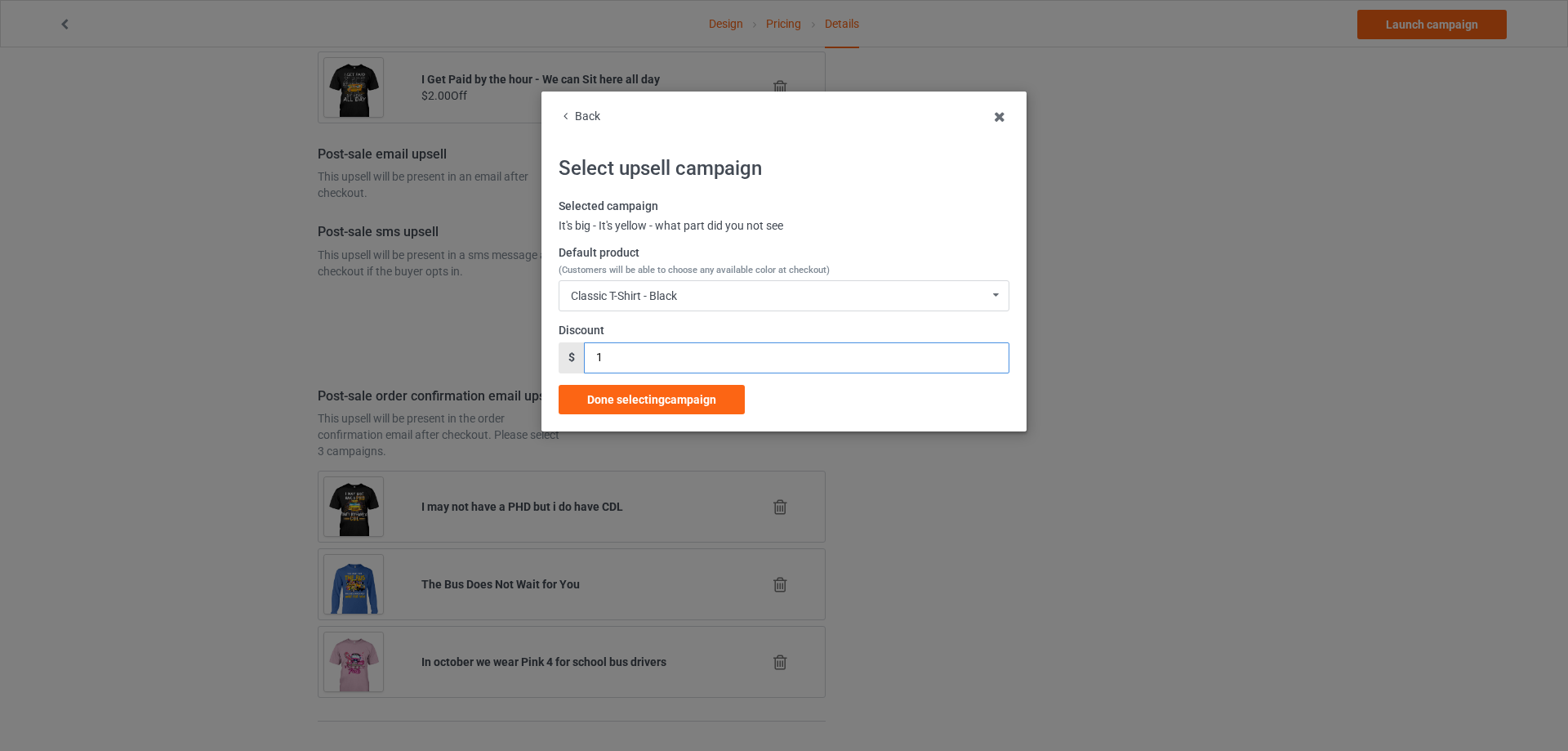
drag, startPoint x: 594, startPoint y: 350, endPoint x: 589, endPoint y: 358, distance: 9.4
click at [589, 358] on input "1" at bounding box center [796, 358] width 425 height 31
type input "2"
drag, startPoint x: 618, startPoint y: 397, endPoint x: 642, endPoint y: 394, distance: 24.2
click at [618, 398] on span "Done selecting campaign" at bounding box center [651, 400] width 129 height 13
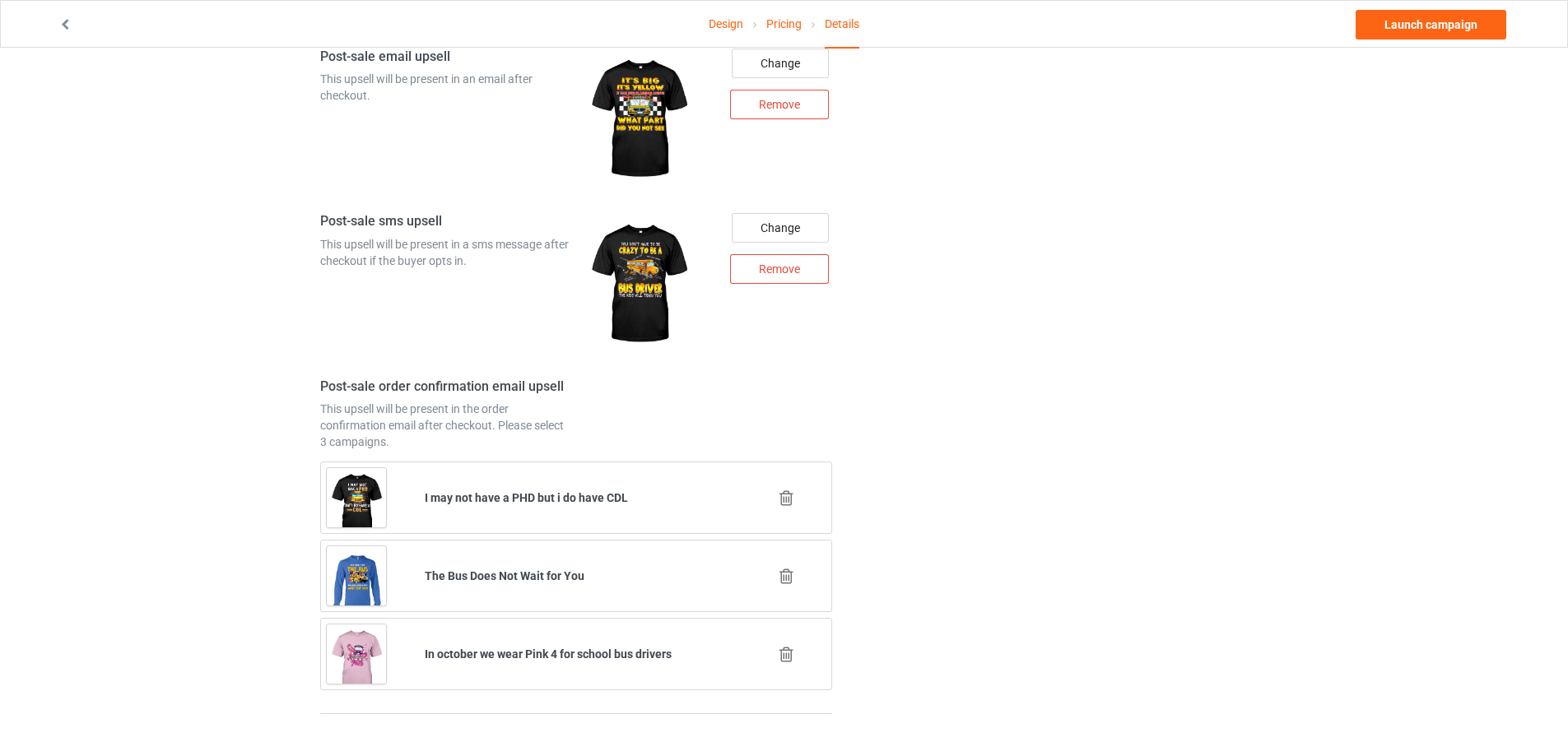
scroll to position [2065, 0]
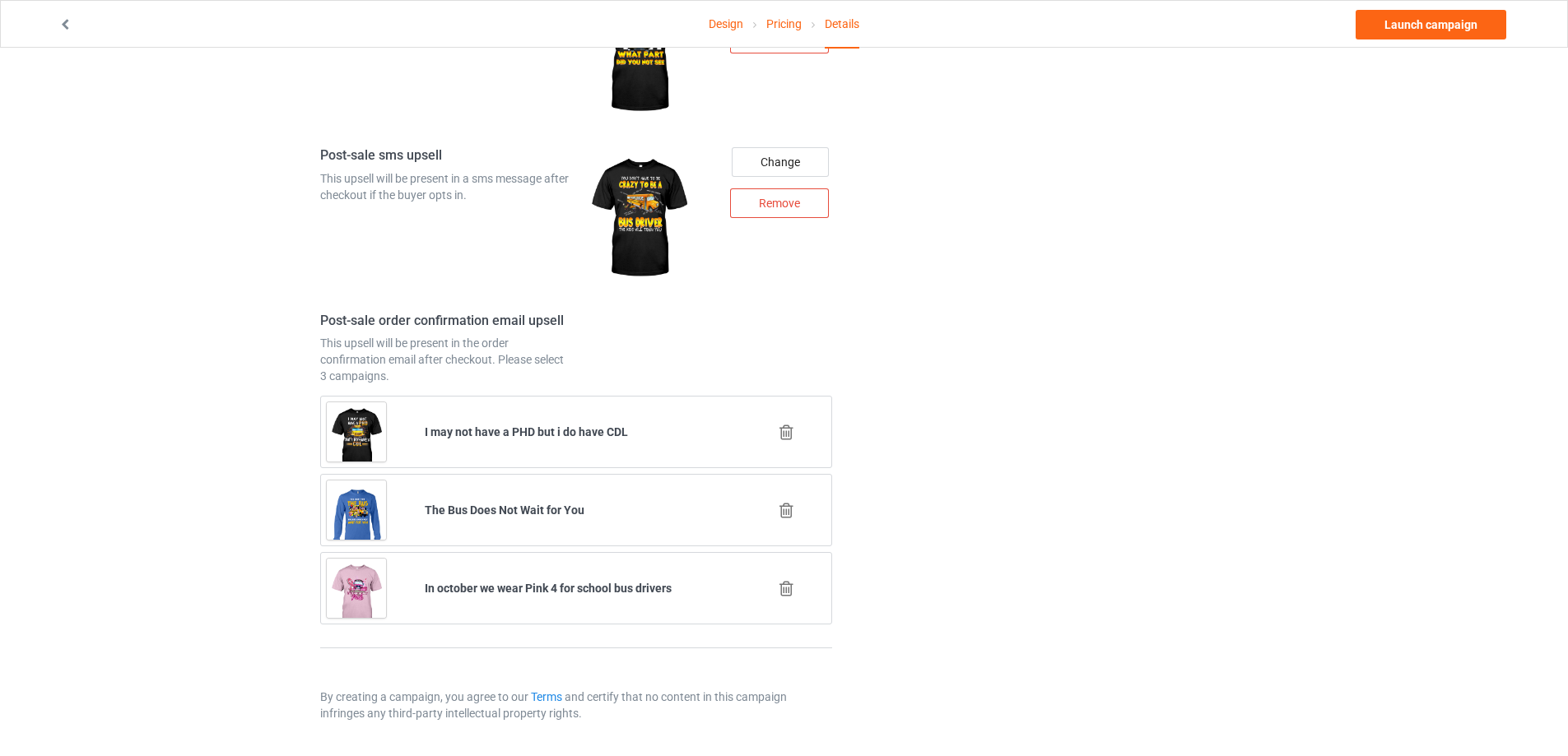
click at [786, 586] on icon at bounding box center [786, 589] width 21 height 18
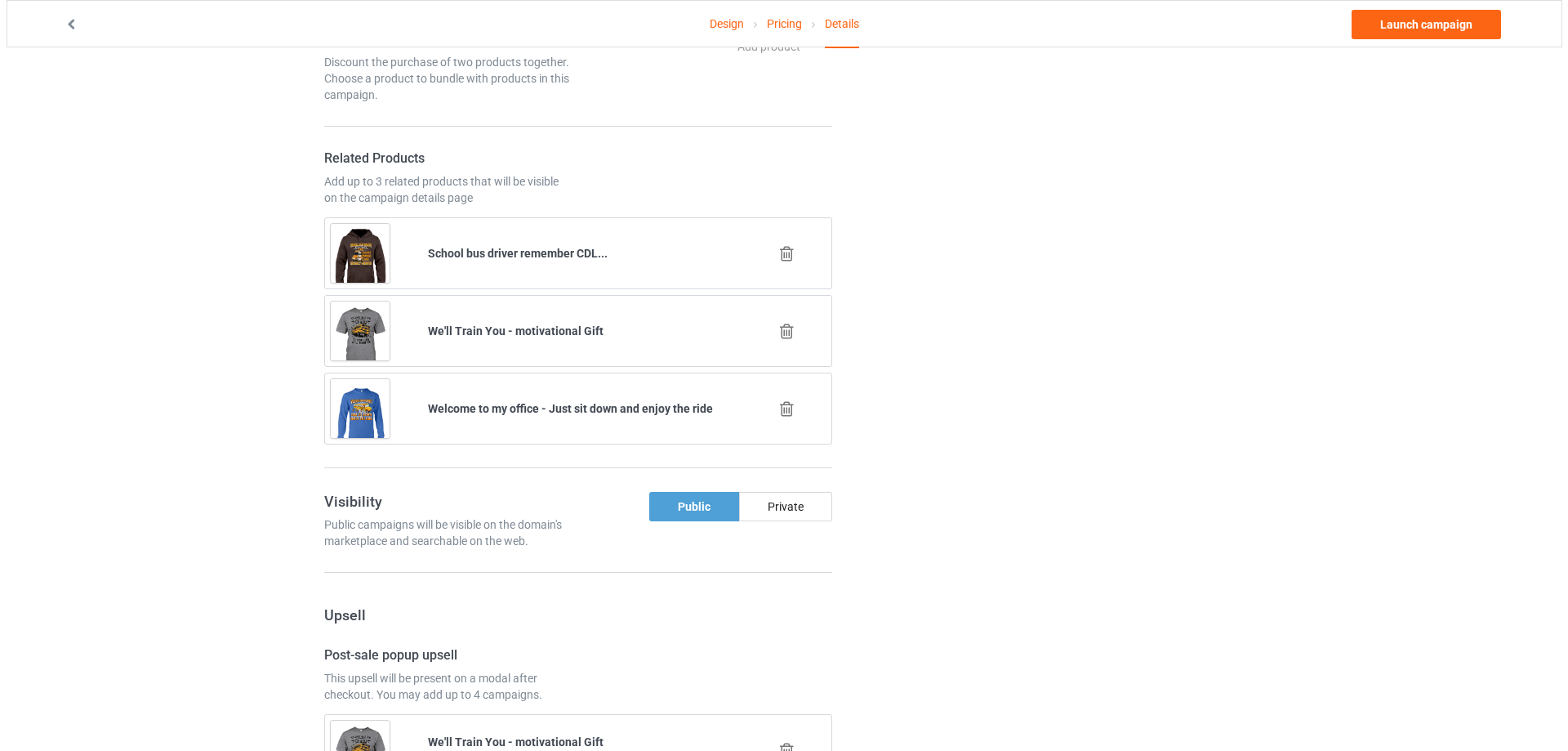
scroll to position [1974, 0]
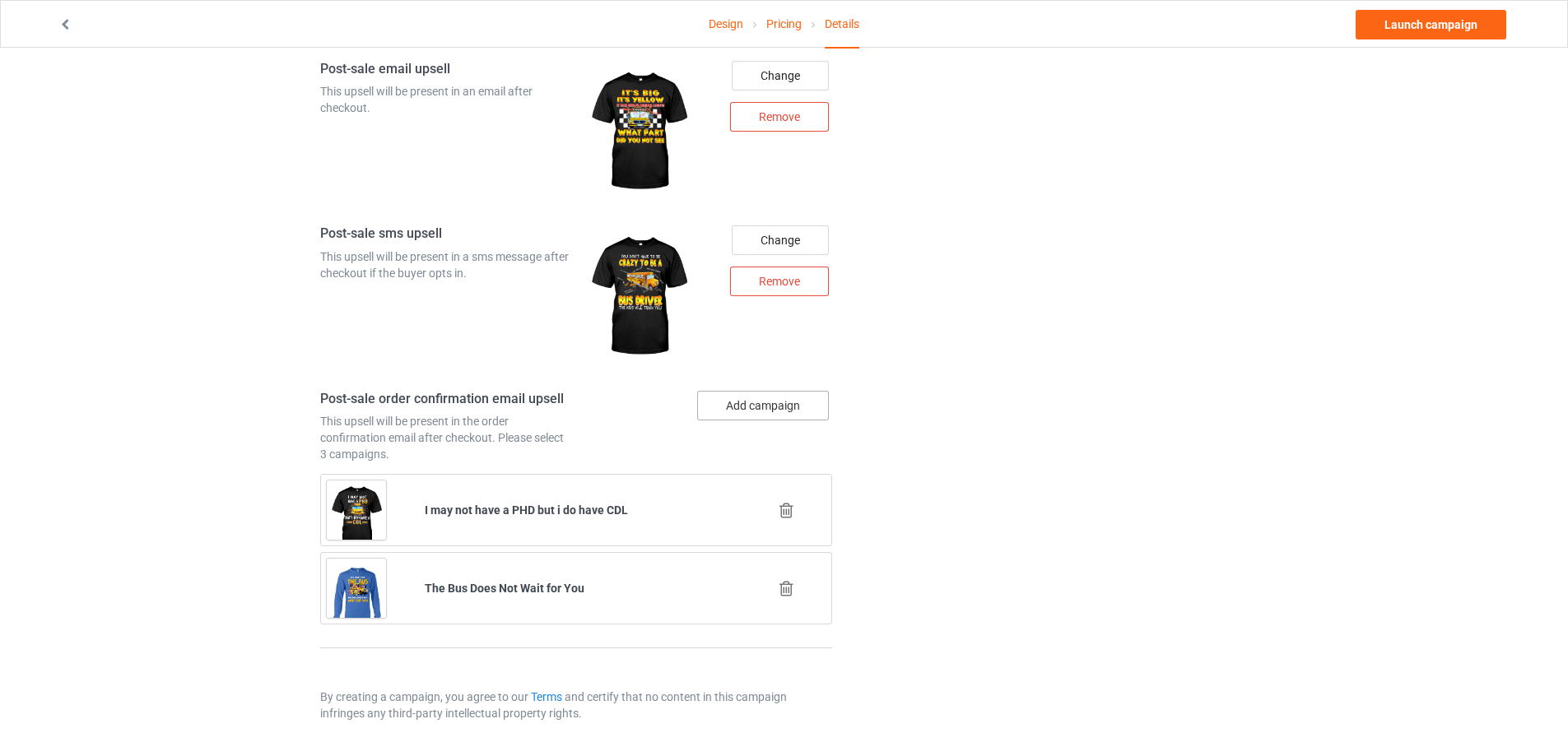
click at [778, 404] on button "Add campaign" at bounding box center [762, 405] width 132 height 29
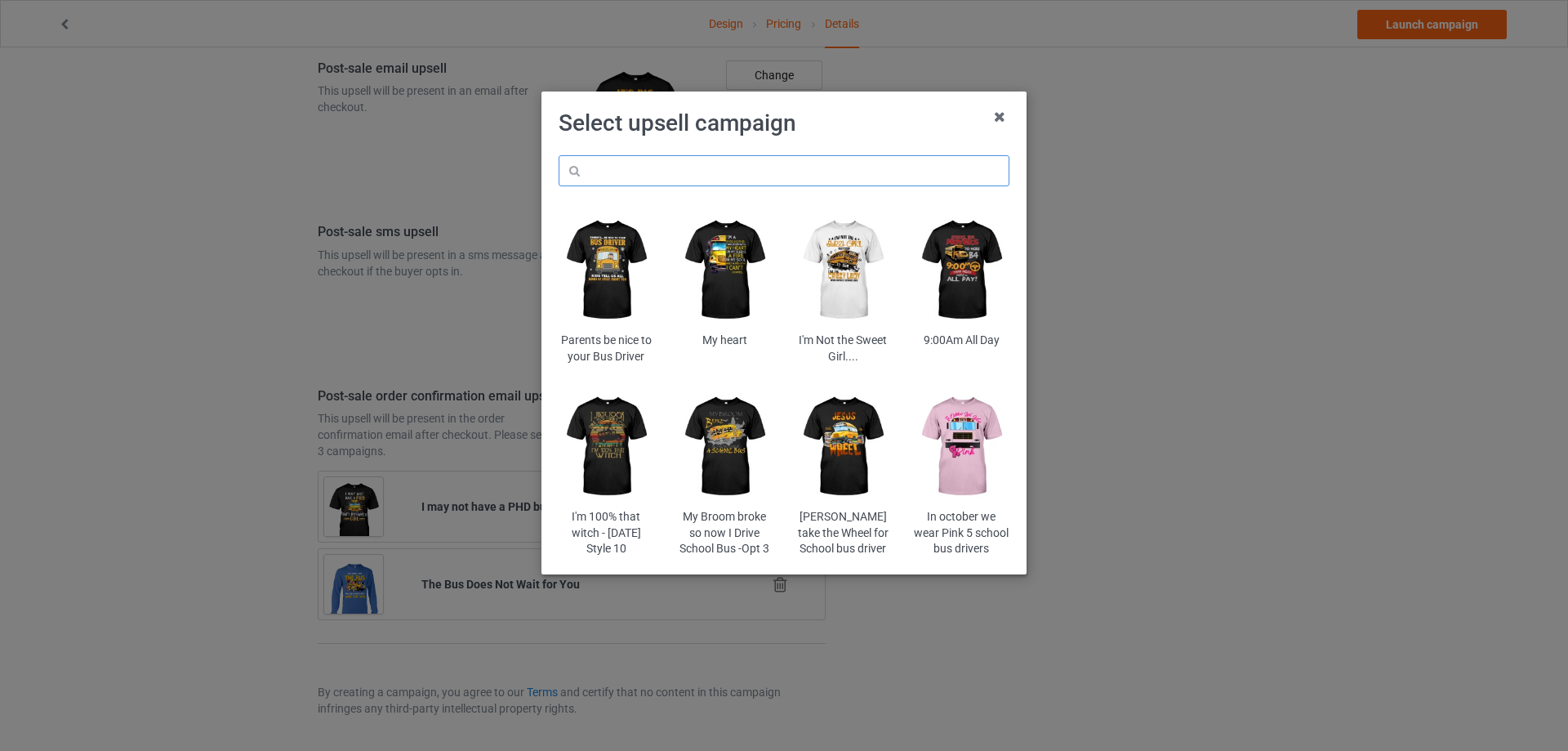
click at [778, 170] on input "text" at bounding box center [784, 170] width 451 height 31
paste input "myb"
type input "myb"
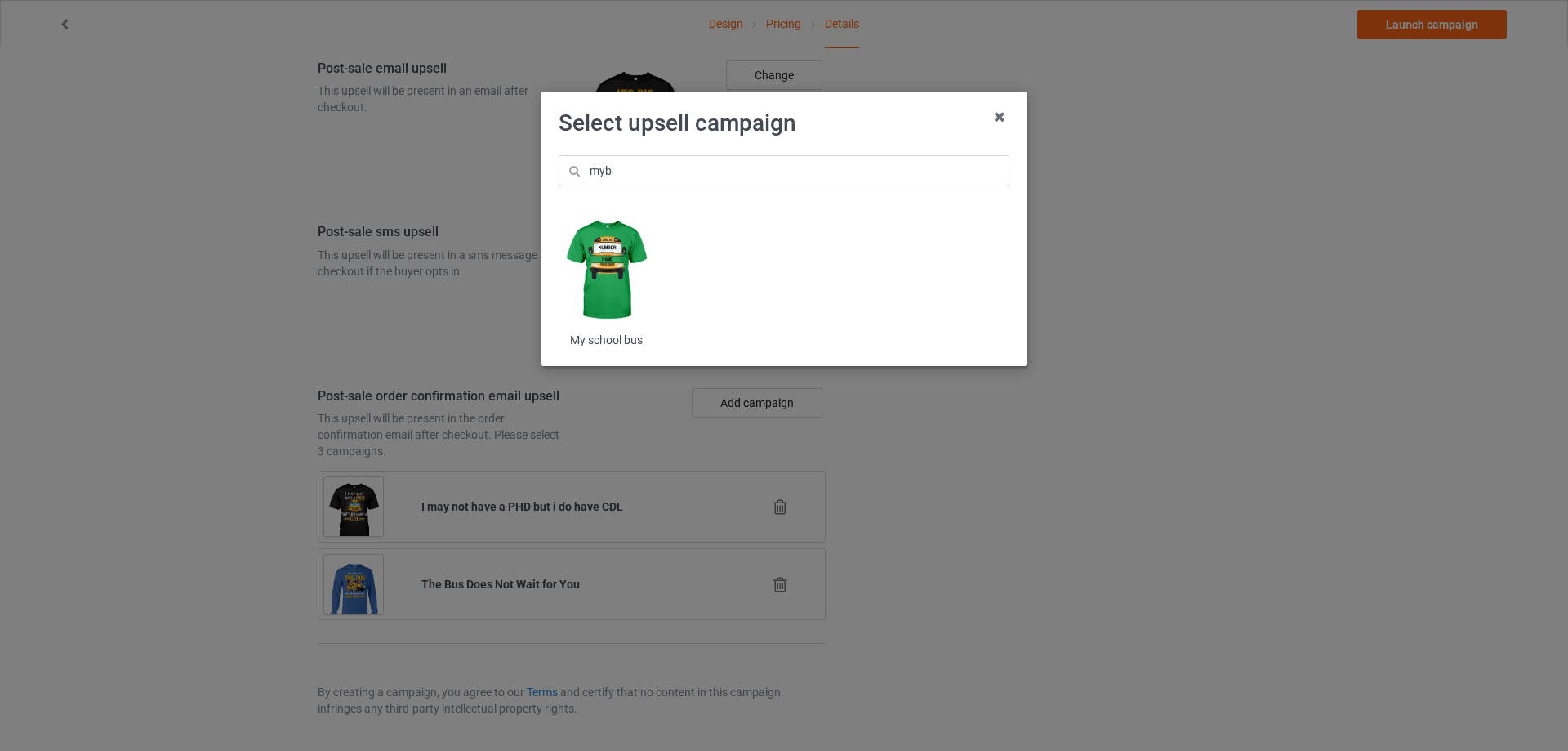
click at [609, 274] on img at bounding box center [606, 269] width 96 height 119
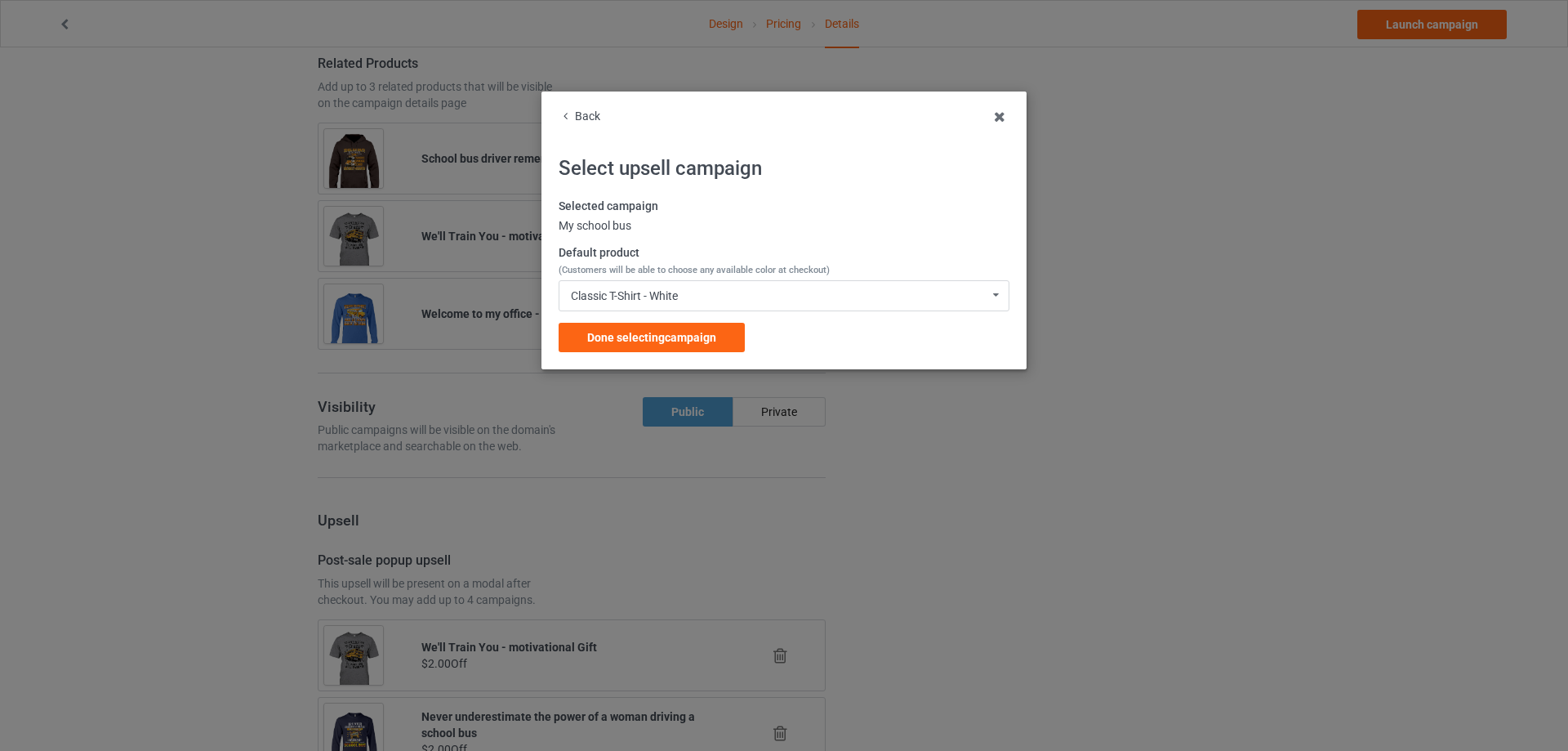
scroll to position [1974, 0]
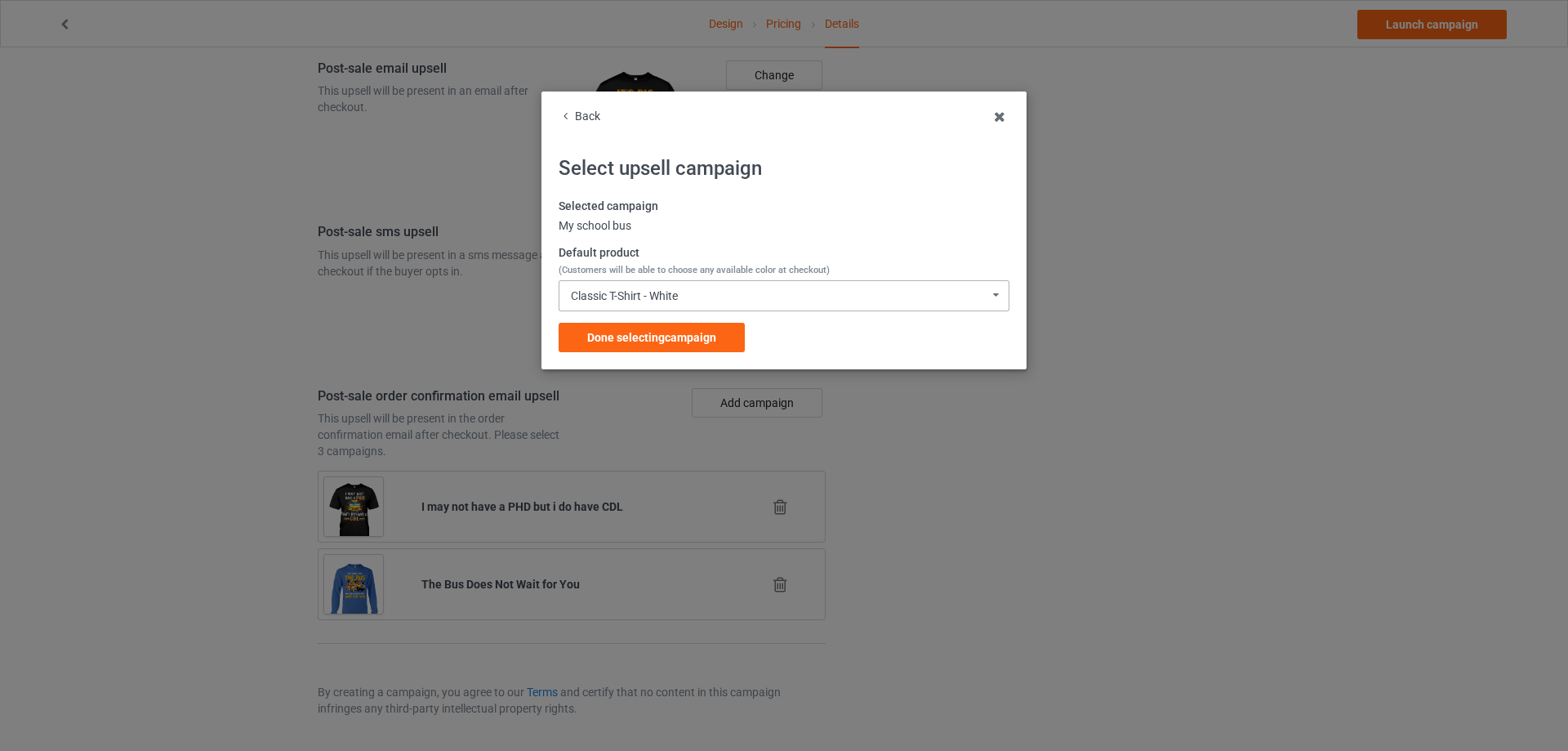
click at [657, 294] on div "Classic T-Shirt - White" at bounding box center [624, 296] width 107 height 12
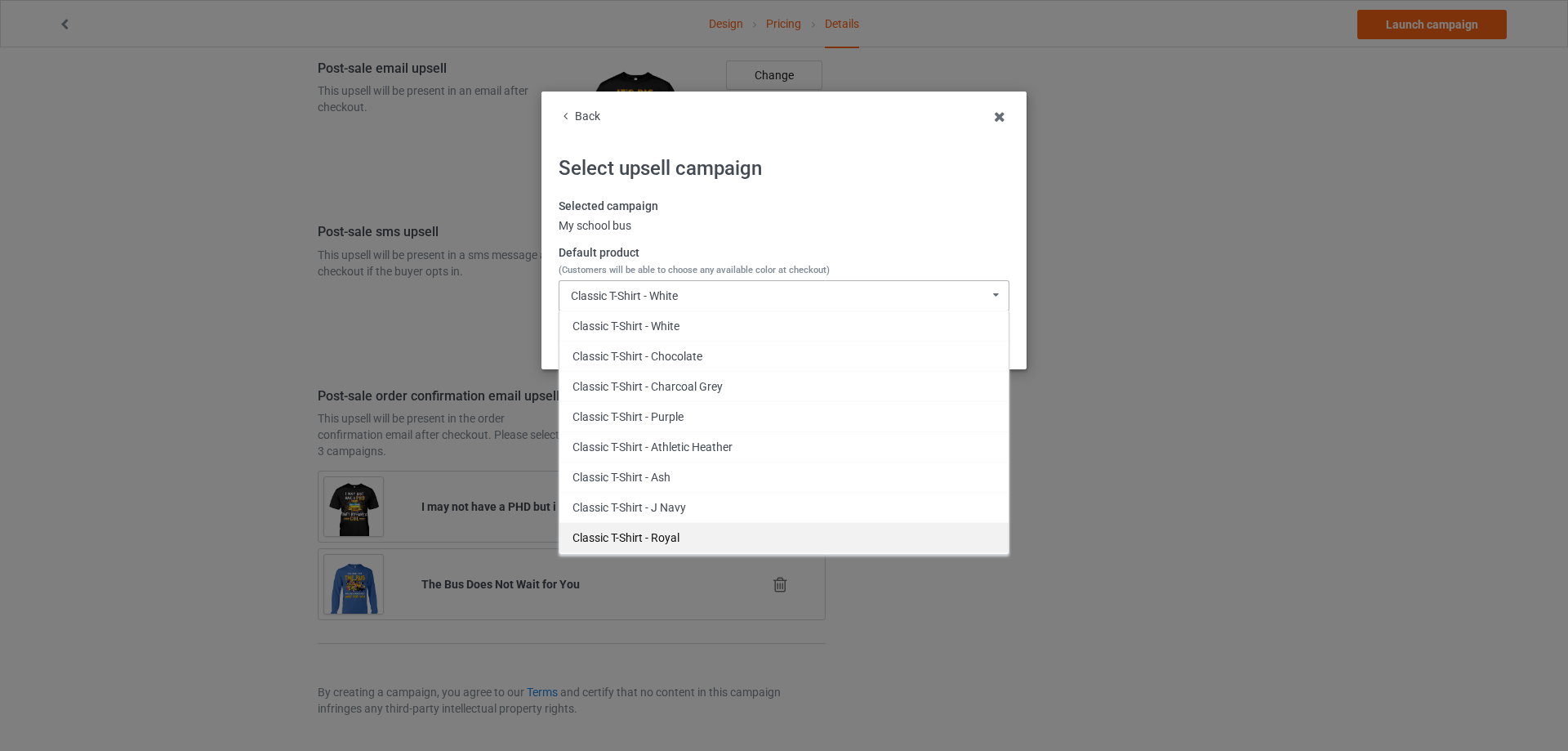
click at [698, 530] on div "Classic T-Shirt - Royal" at bounding box center [784, 537] width 449 height 30
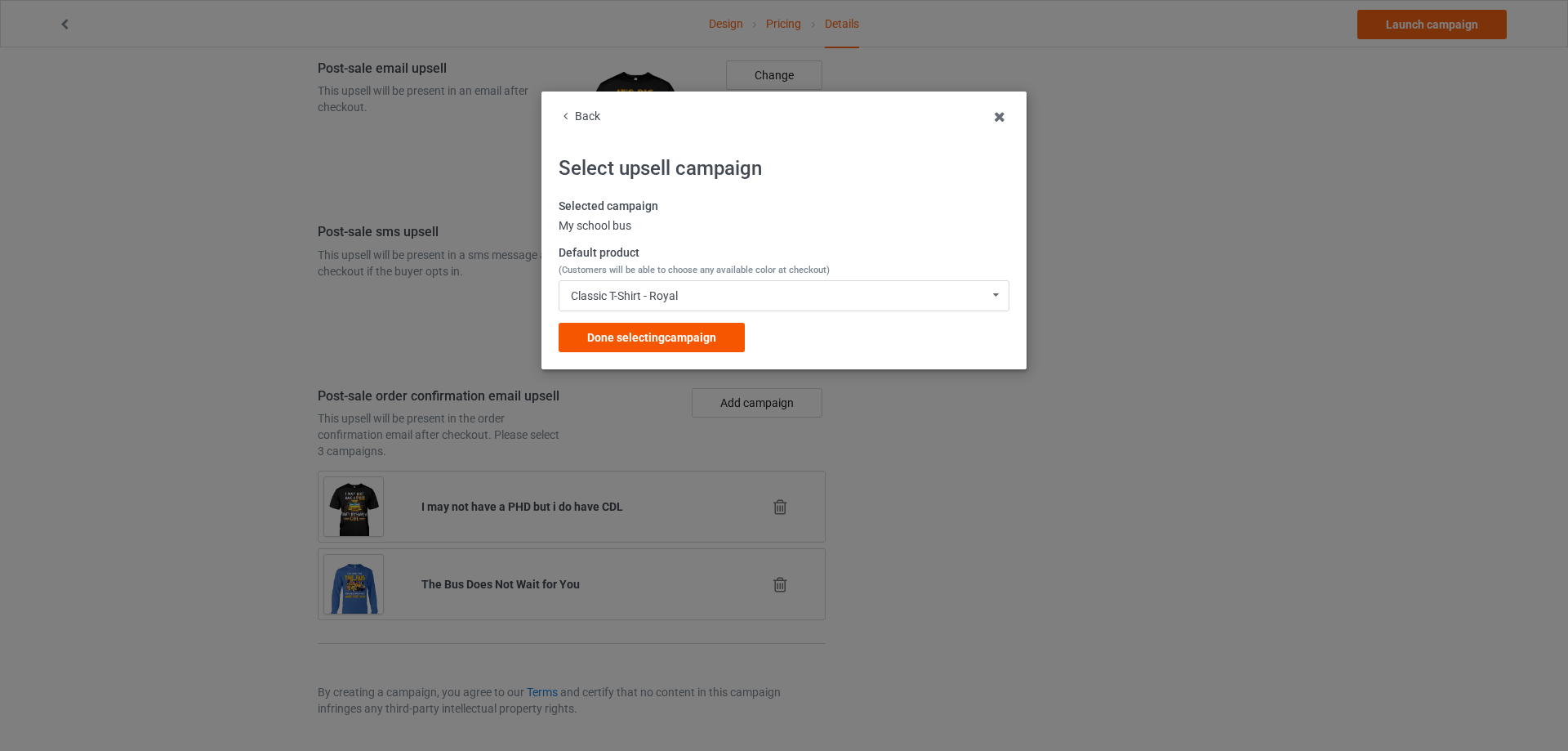
click at [740, 338] on div "Done selecting campaign" at bounding box center [652, 337] width 186 height 29
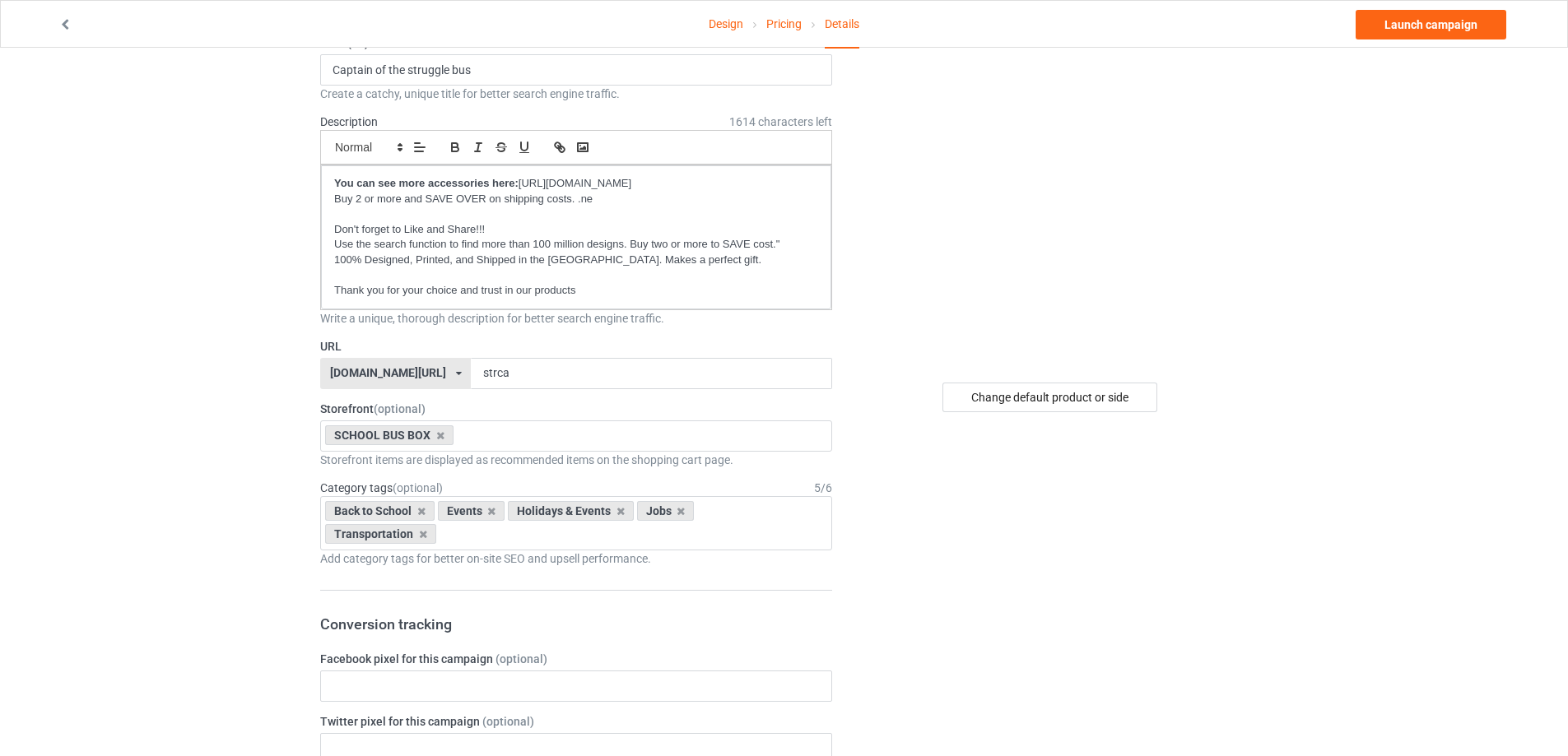
scroll to position [13, 0]
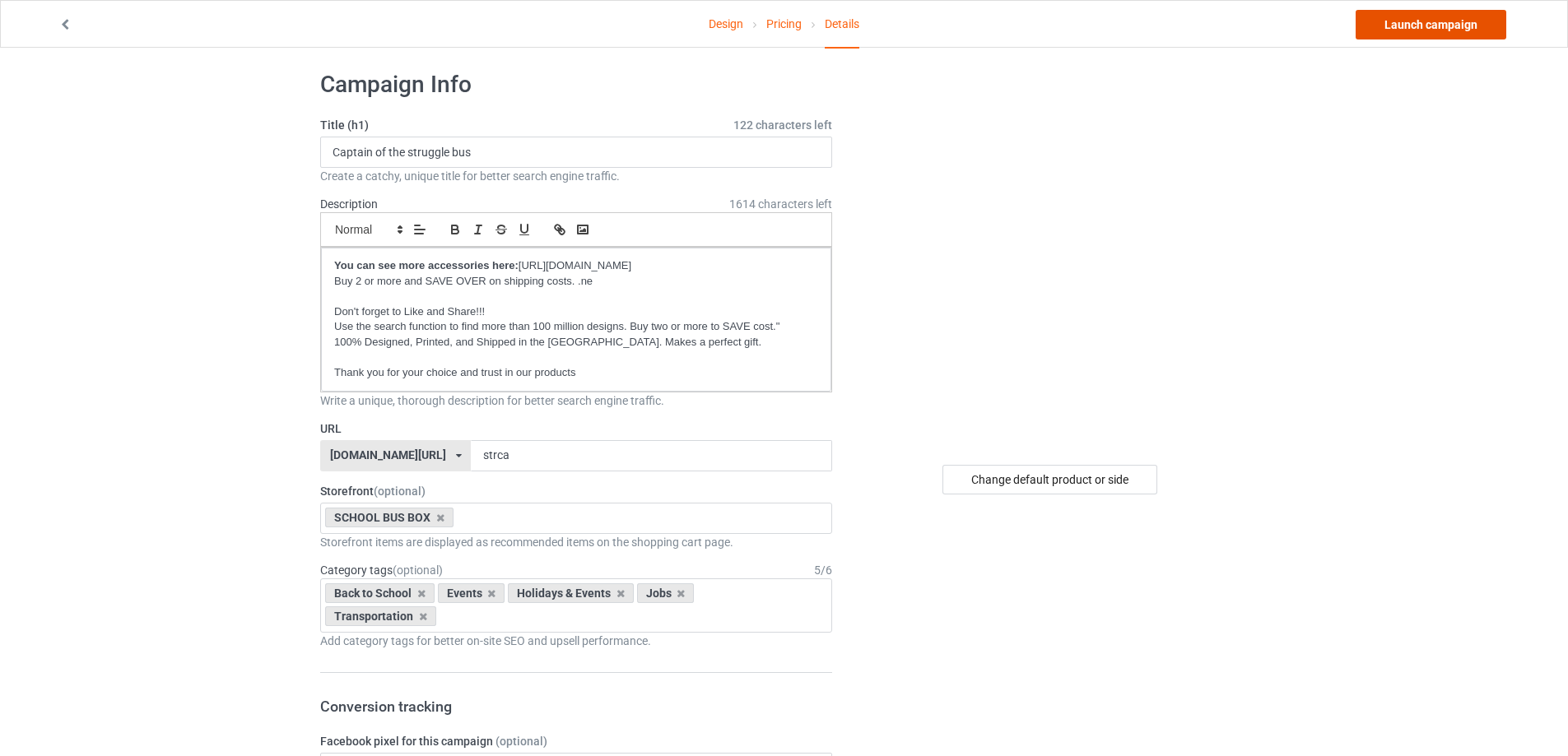
click at [1416, 24] on link "Launch campaign" at bounding box center [1431, 24] width 151 height 29
